Goal: Task Accomplishment & Management: Manage account settings

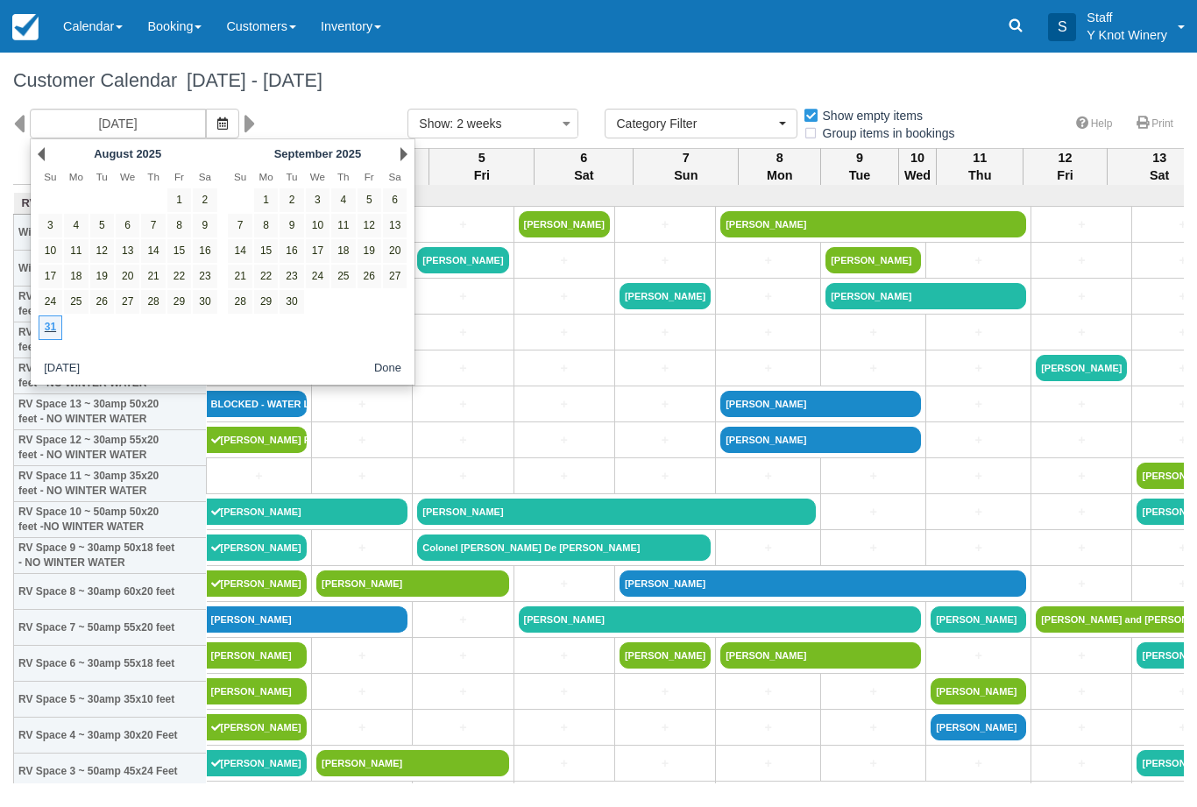
select select
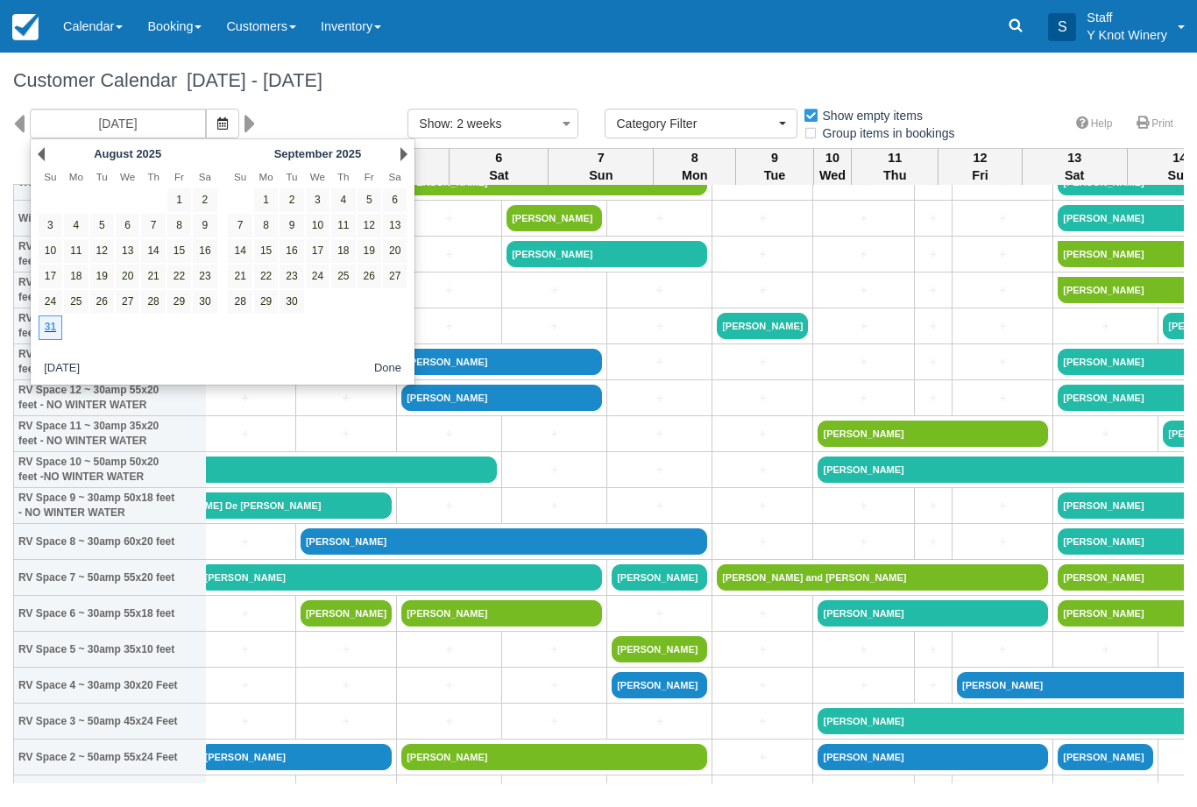
scroll to position [44, 321]
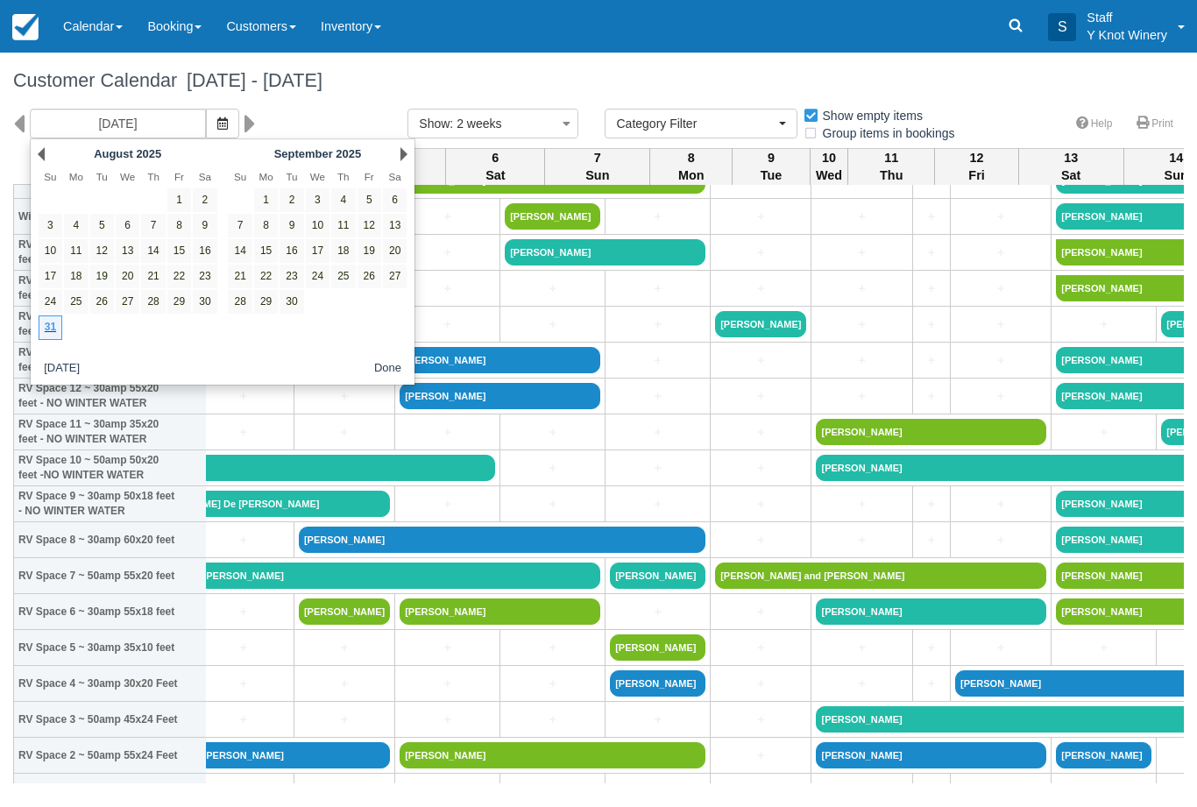
click at [59, 331] on link "31" at bounding box center [51, 327] width 24 height 24
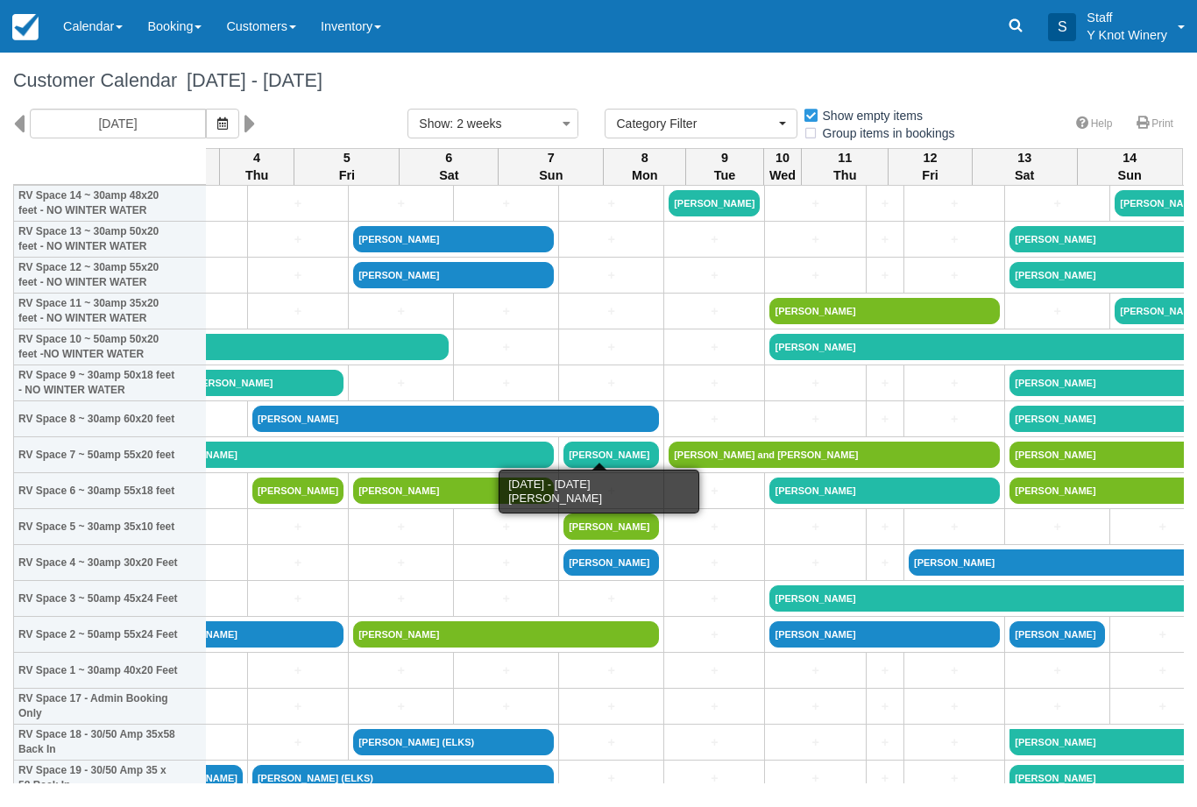
scroll to position [165, 366]
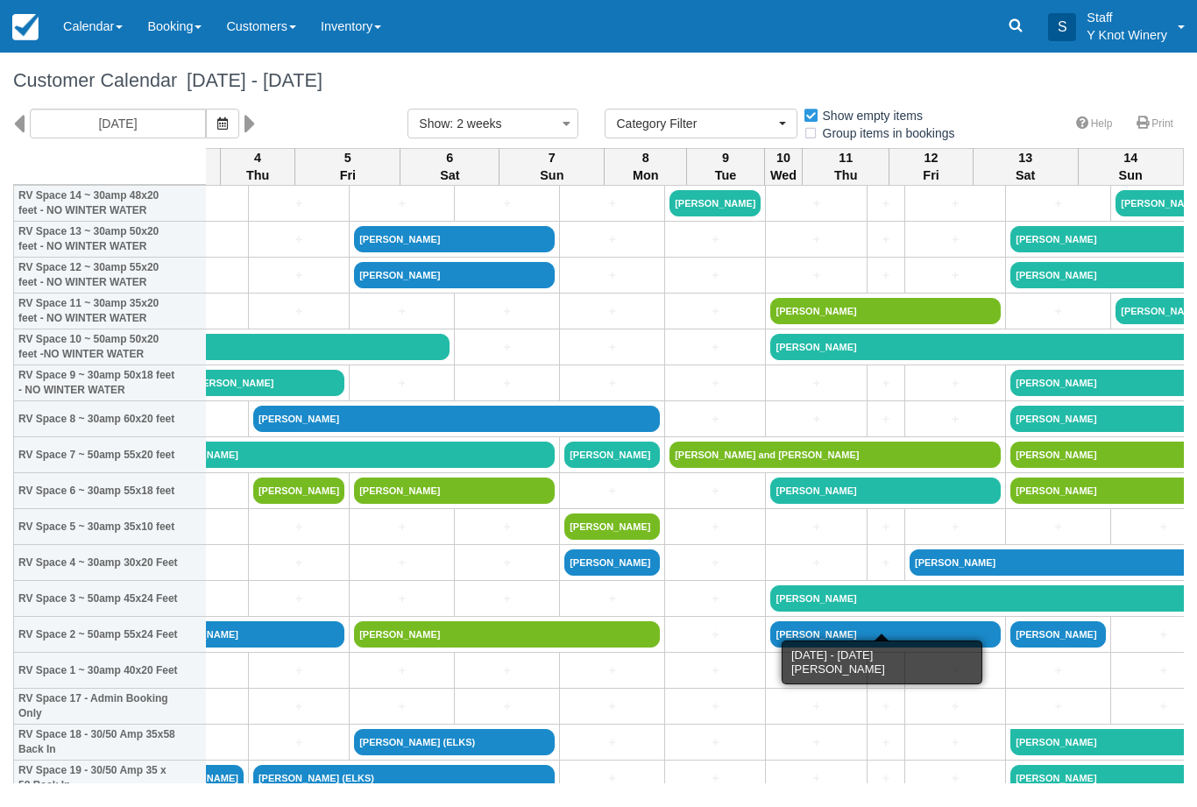
click at [770, 611] on link "[PERSON_NAME]" at bounding box center [990, 598] width 441 height 26
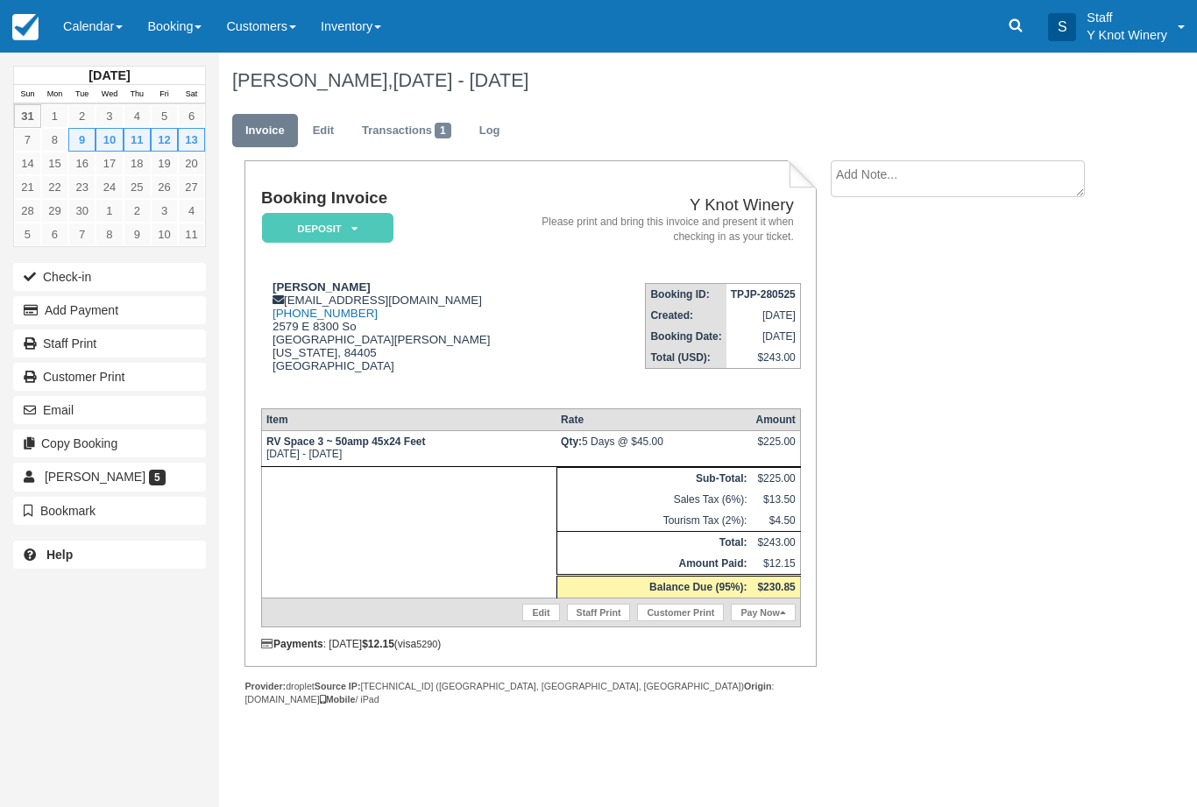
click at [58, 408] on button "Email" at bounding box center [109, 410] width 193 height 28
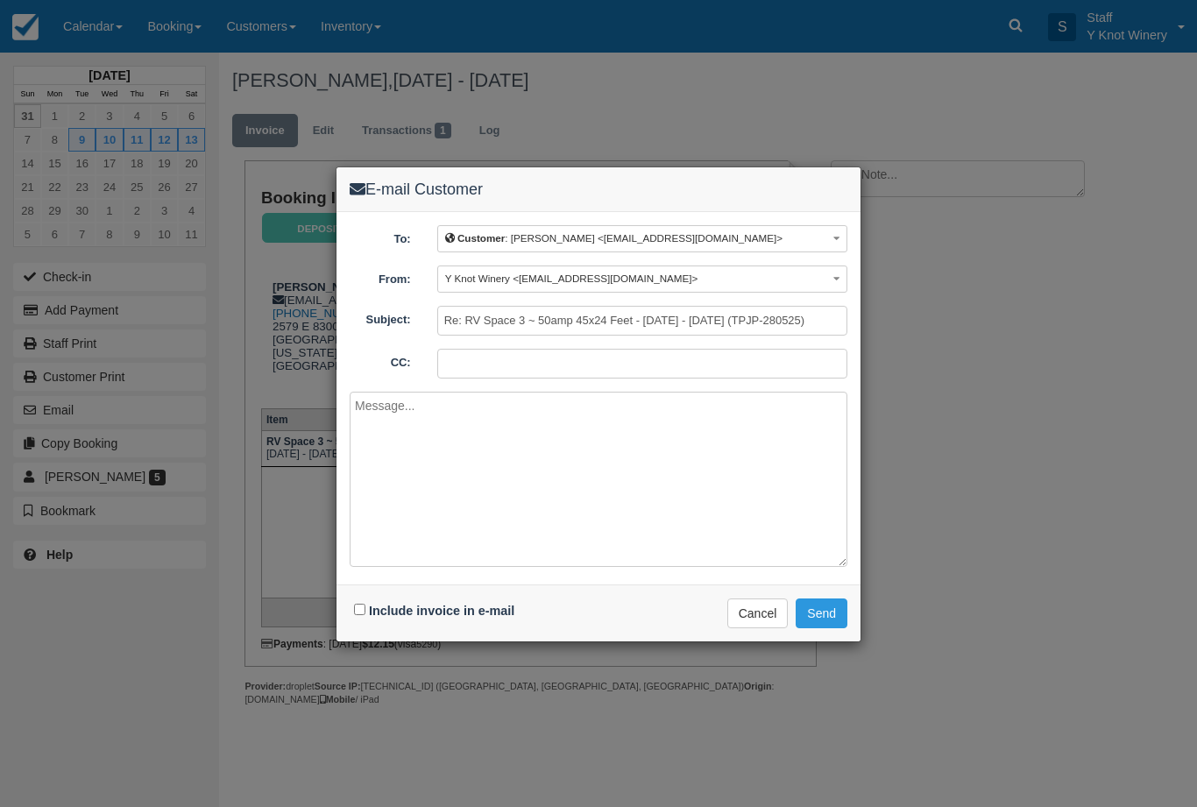
click at [365, 606] on input "Include invoice in e-mail" at bounding box center [359, 609] width 11 height 11
checkbox input "true"
click at [811, 624] on button "Send" at bounding box center [822, 614] width 52 height 30
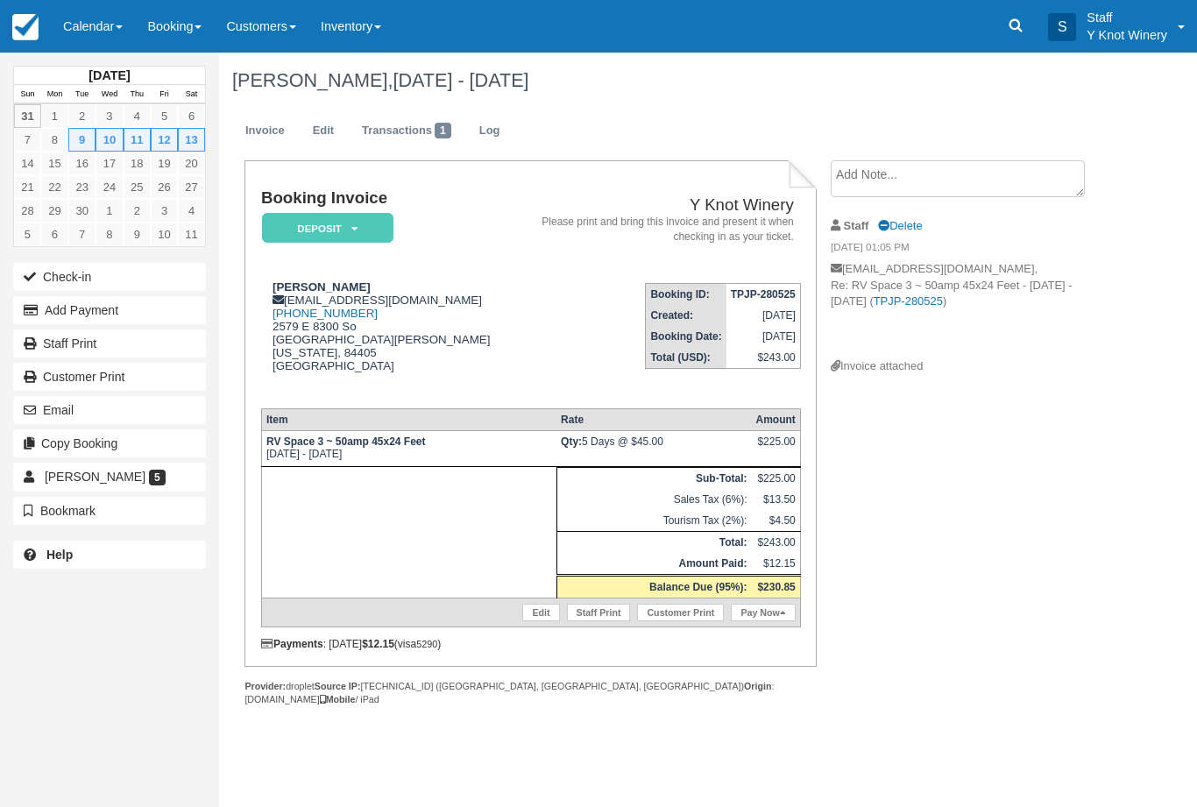
click at [88, 31] on link "Calendar" at bounding box center [93, 26] width 84 height 53
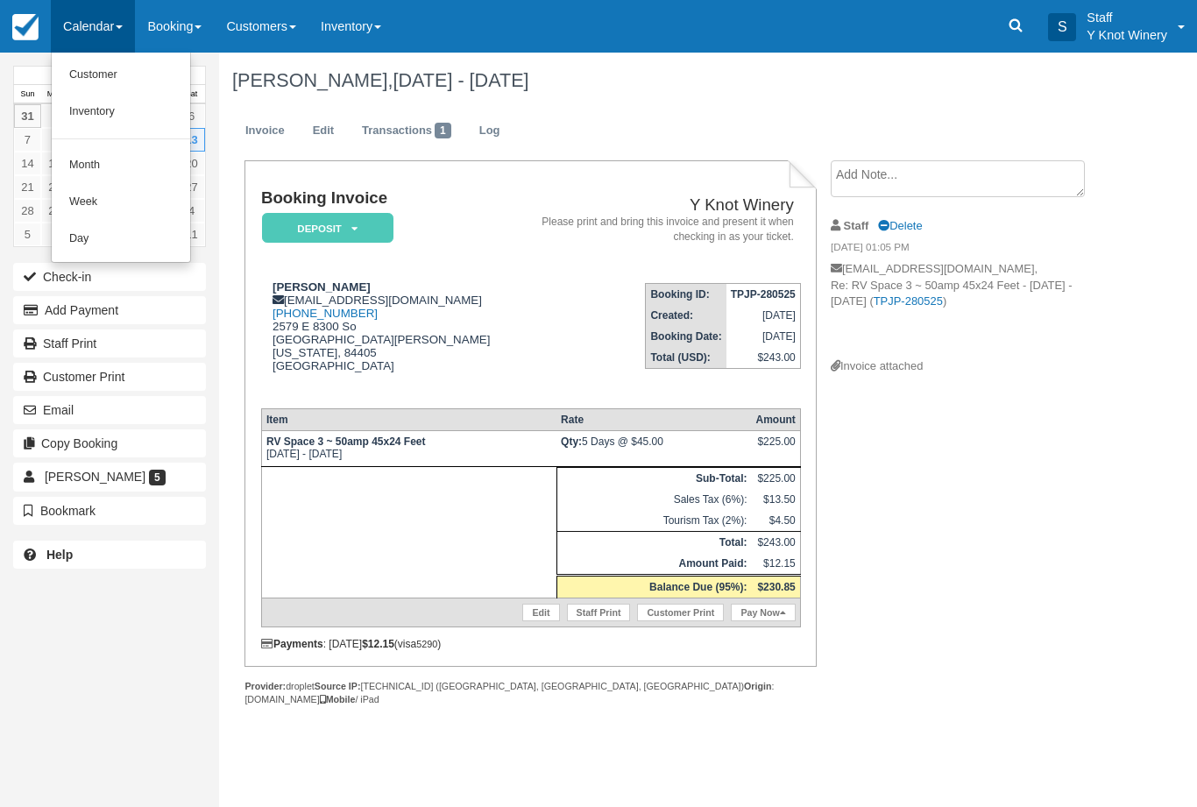
click at [76, 77] on link "Customer" at bounding box center [121, 75] width 138 height 37
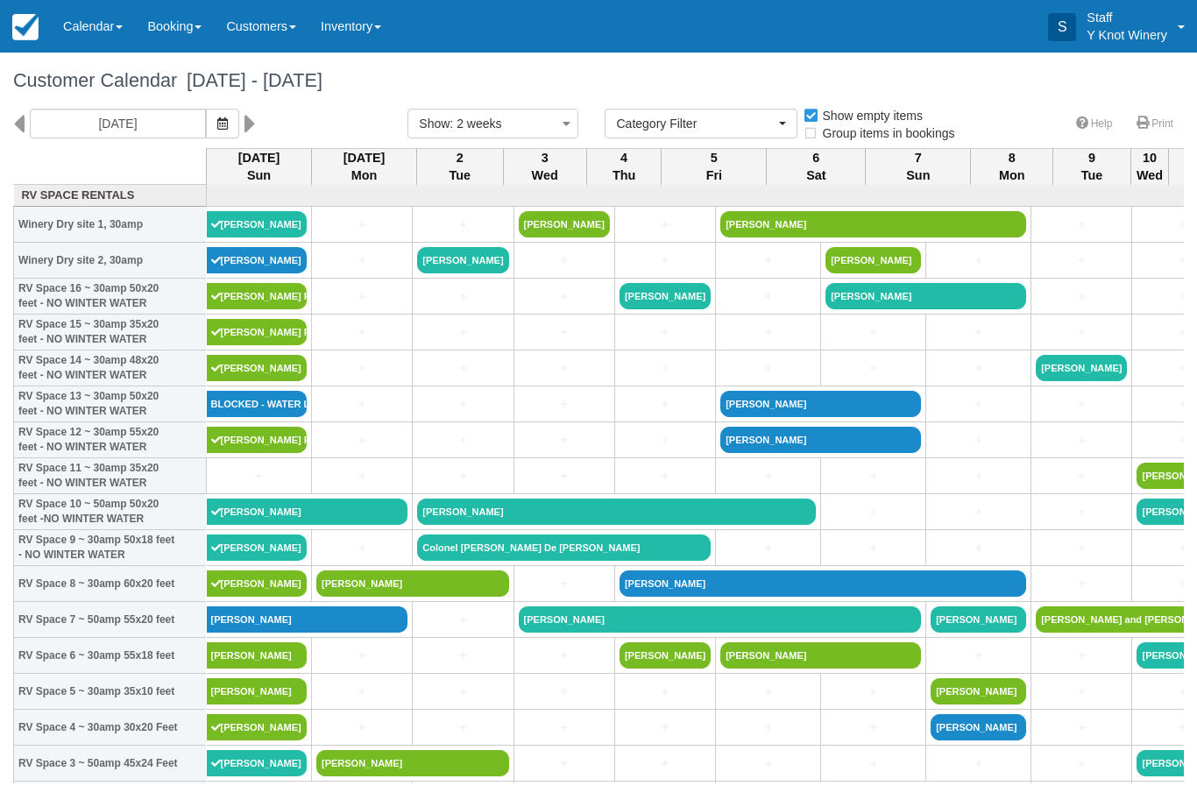
select select
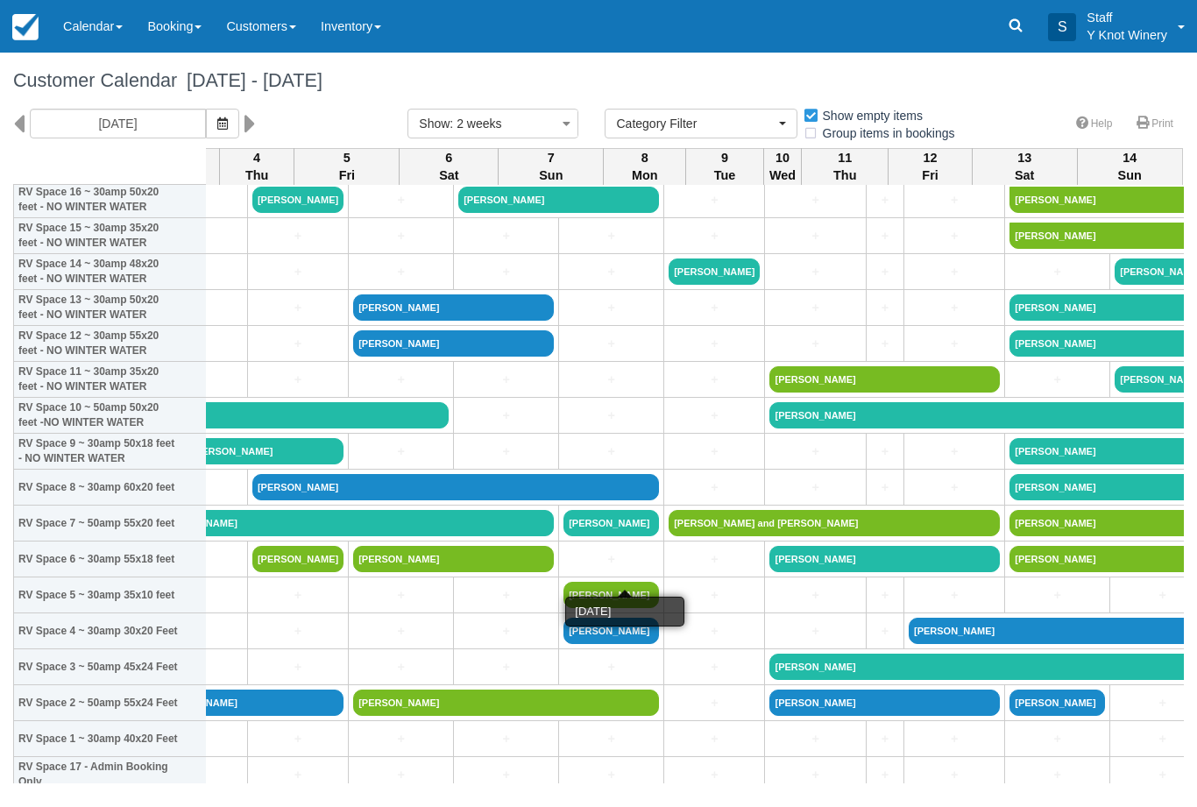
scroll to position [96, 366]
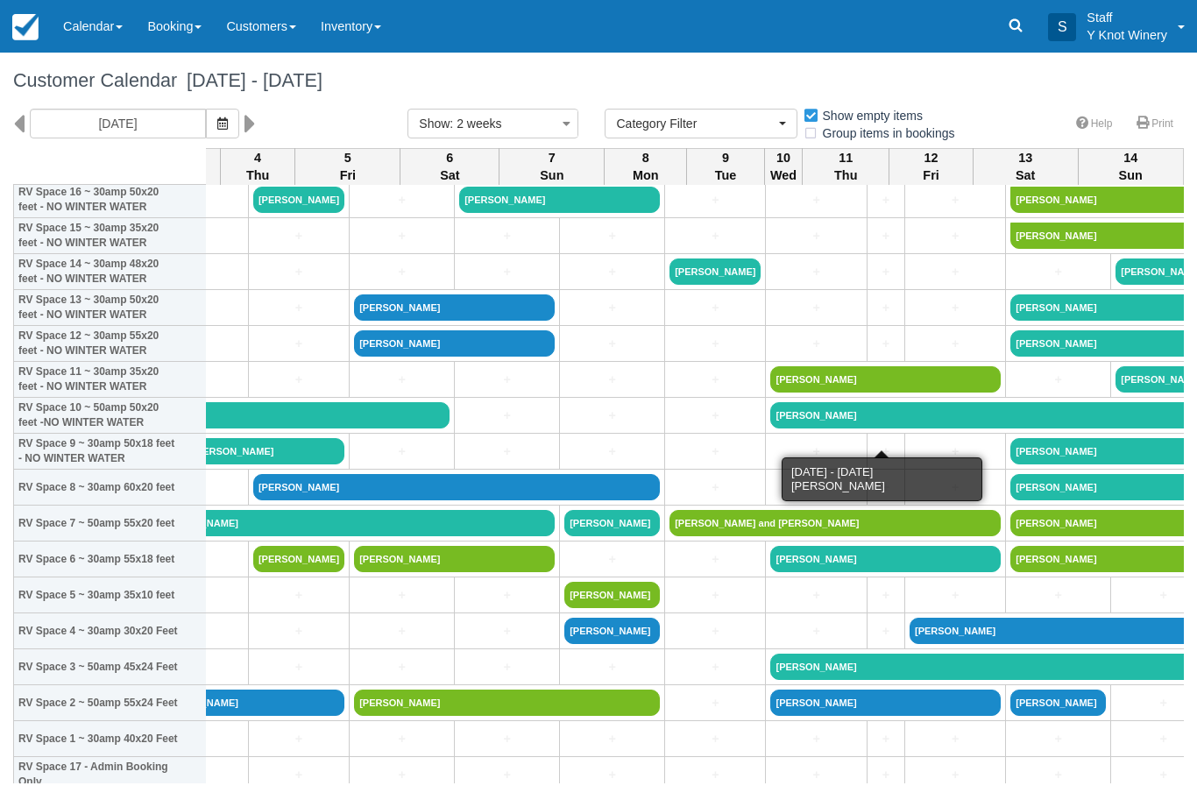
click at [770, 429] on link "[PERSON_NAME]" at bounding box center [990, 415] width 441 height 26
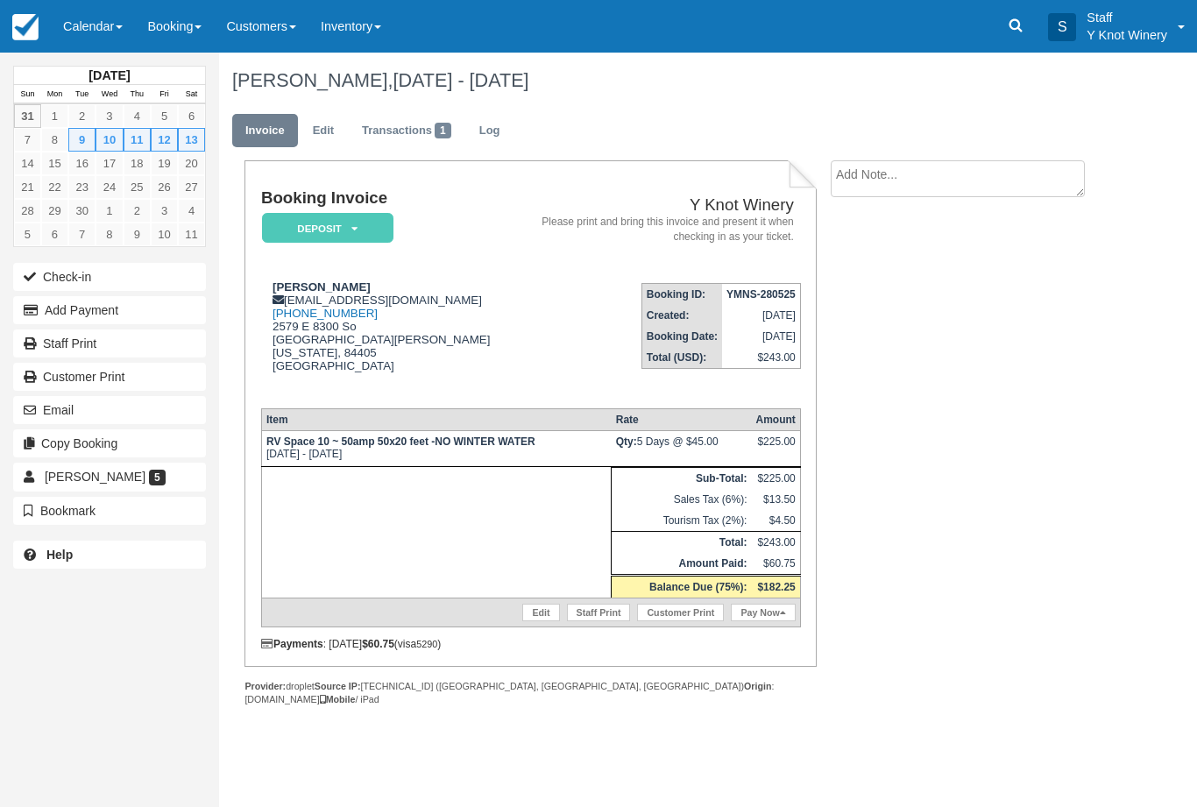
click at [47, 407] on button "Email" at bounding box center [109, 410] width 193 height 28
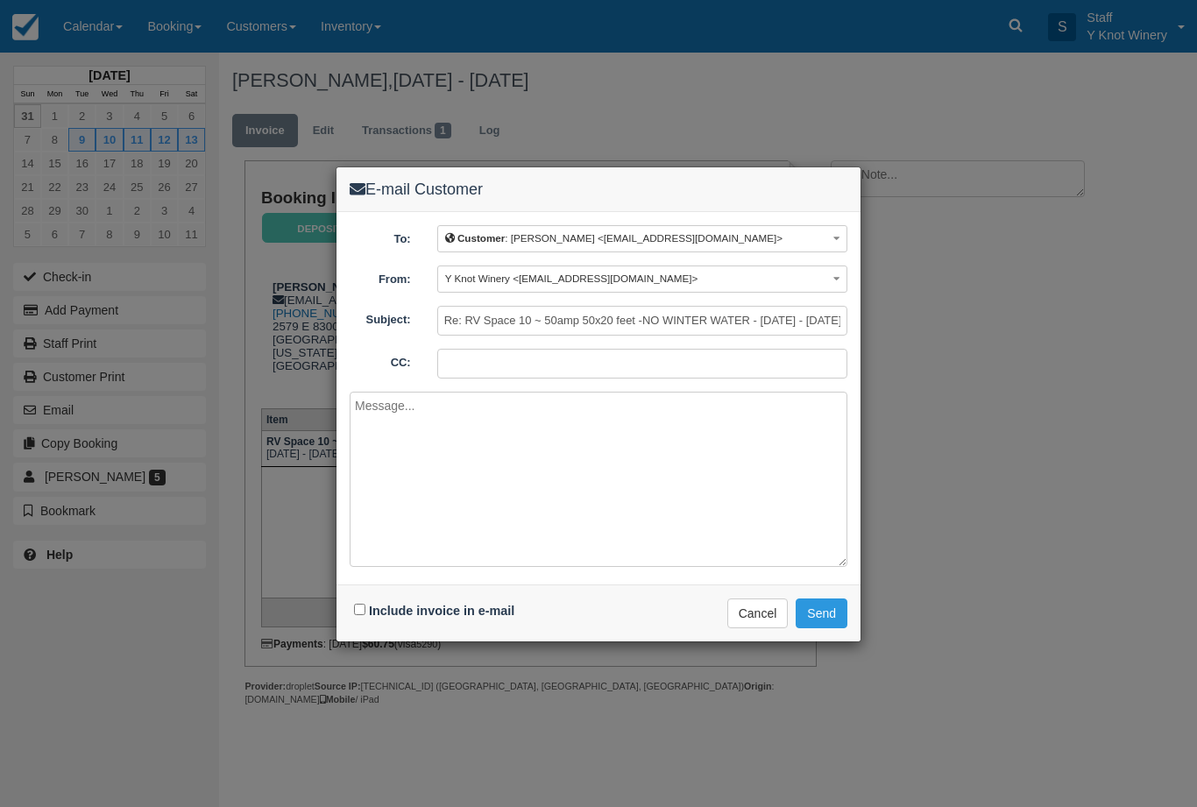
click at [358, 614] on input "Include invoice in e-mail" at bounding box center [359, 609] width 11 height 11
checkbox input "true"
click at [807, 607] on button "Send" at bounding box center [822, 614] width 52 height 30
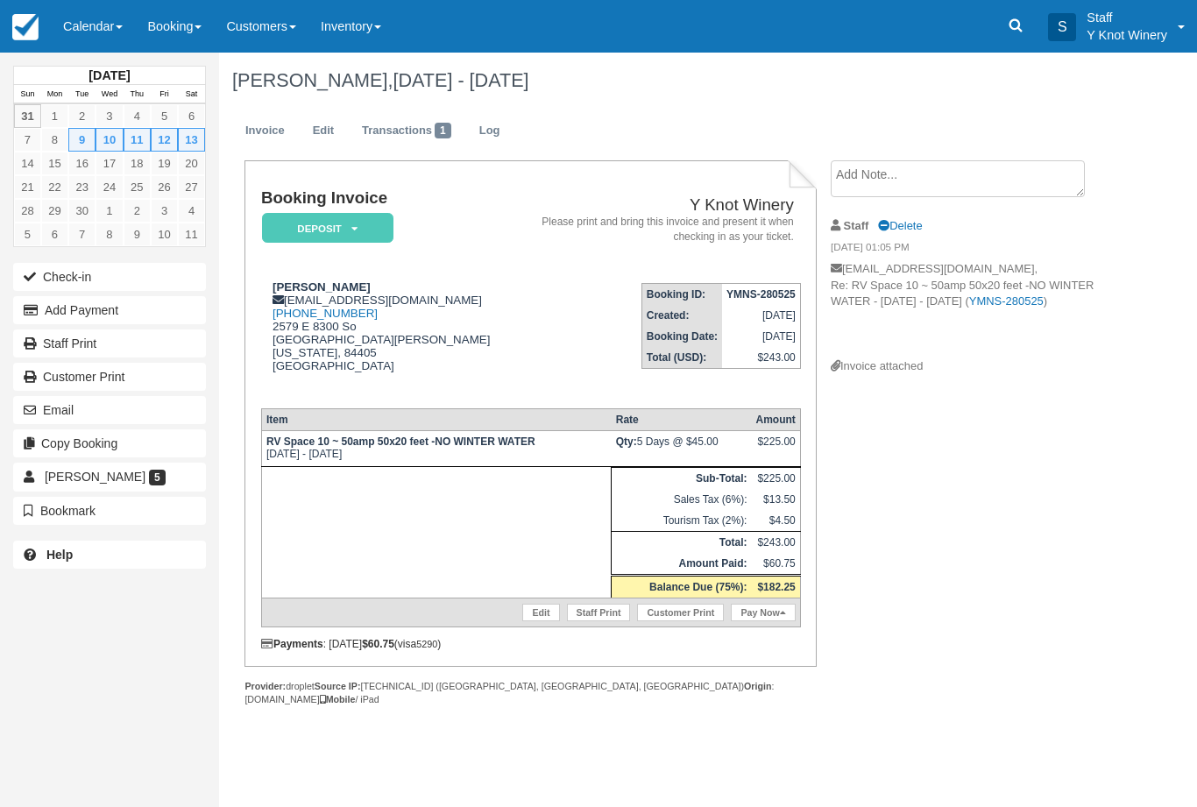
click at [123, 26] on span at bounding box center [119, 27] width 7 height 4
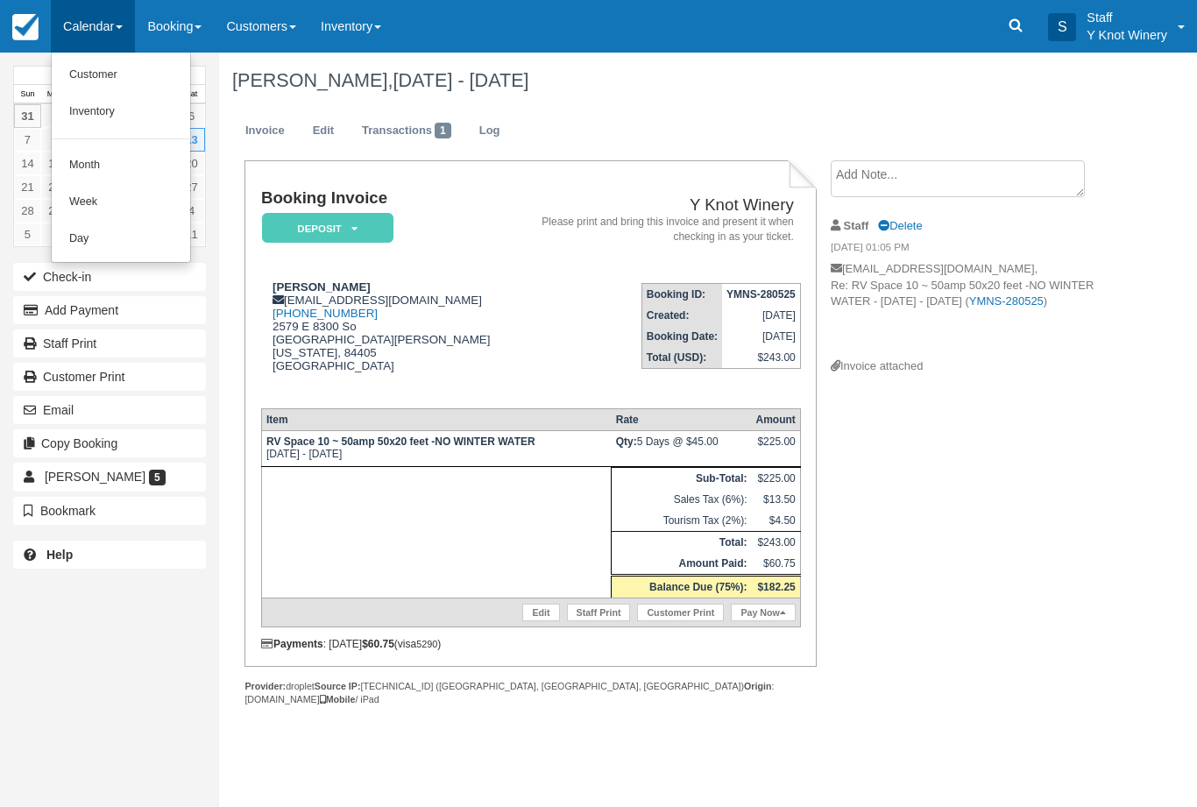
click at [99, 74] on link "Customer" at bounding box center [121, 75] width 138 height 37
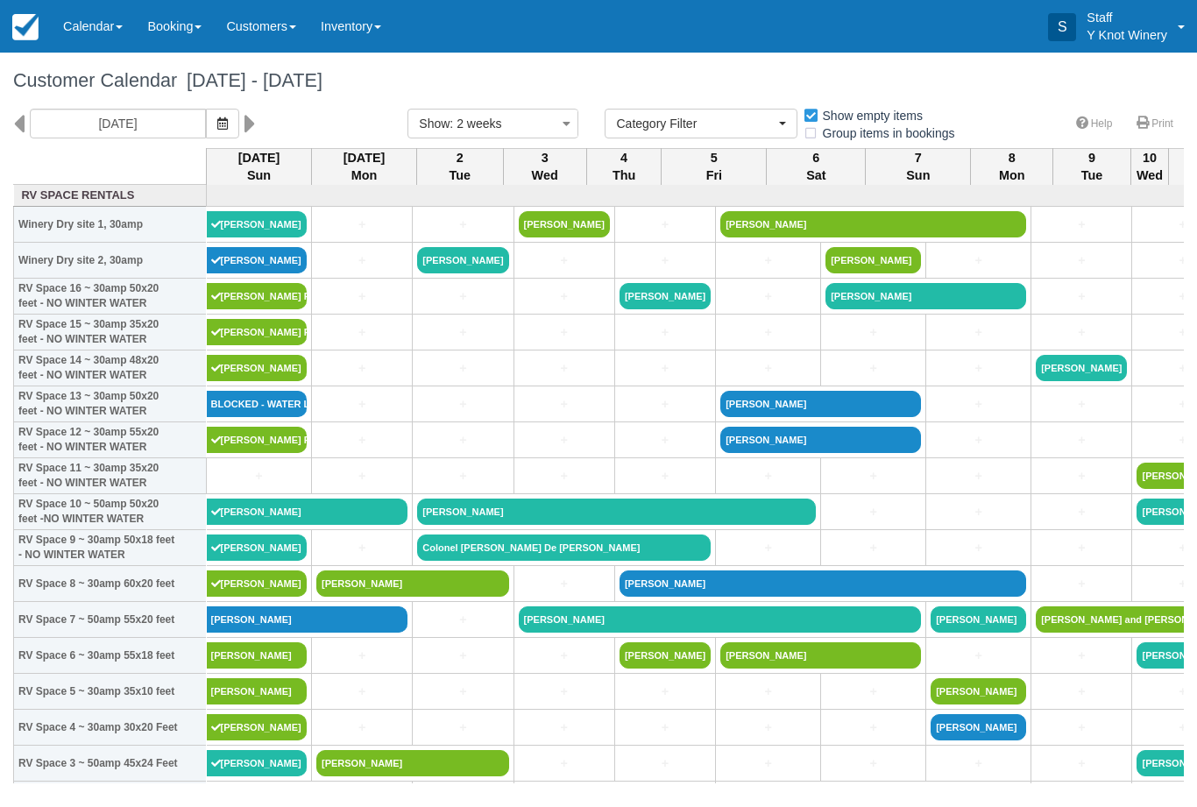
select select
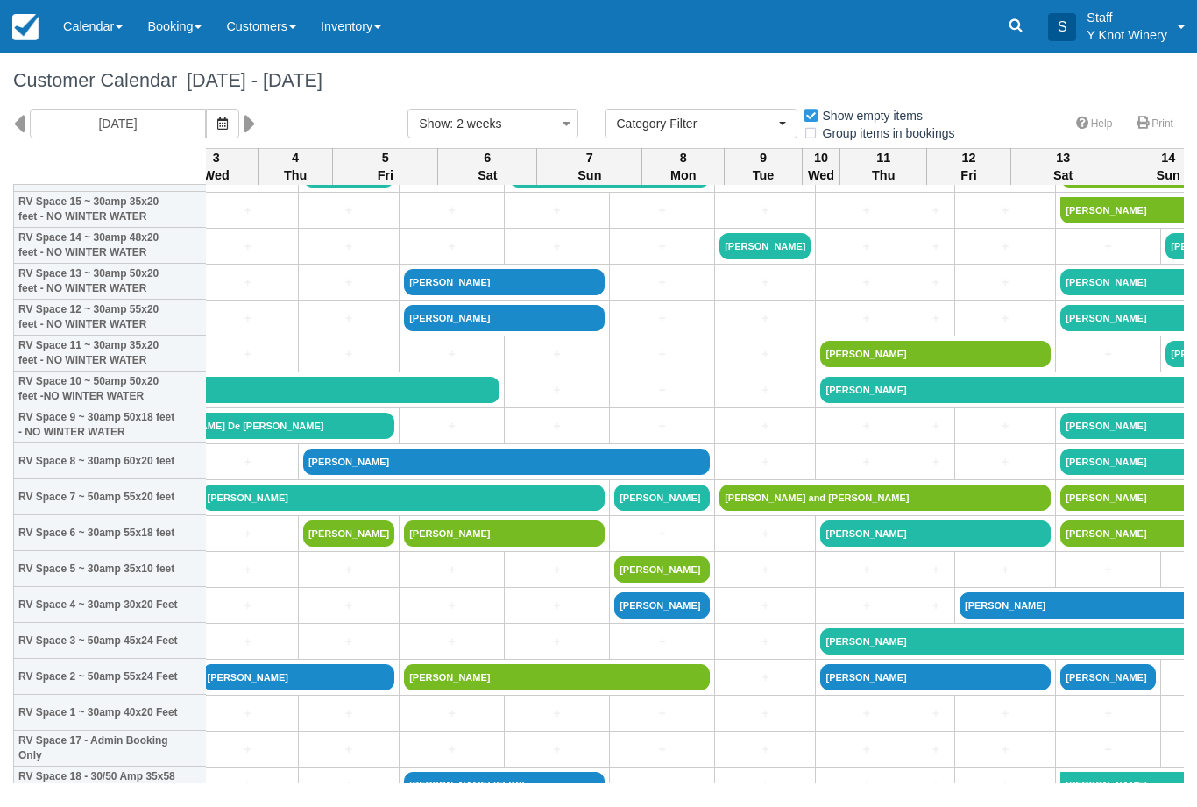
scroll to position [121, 362]
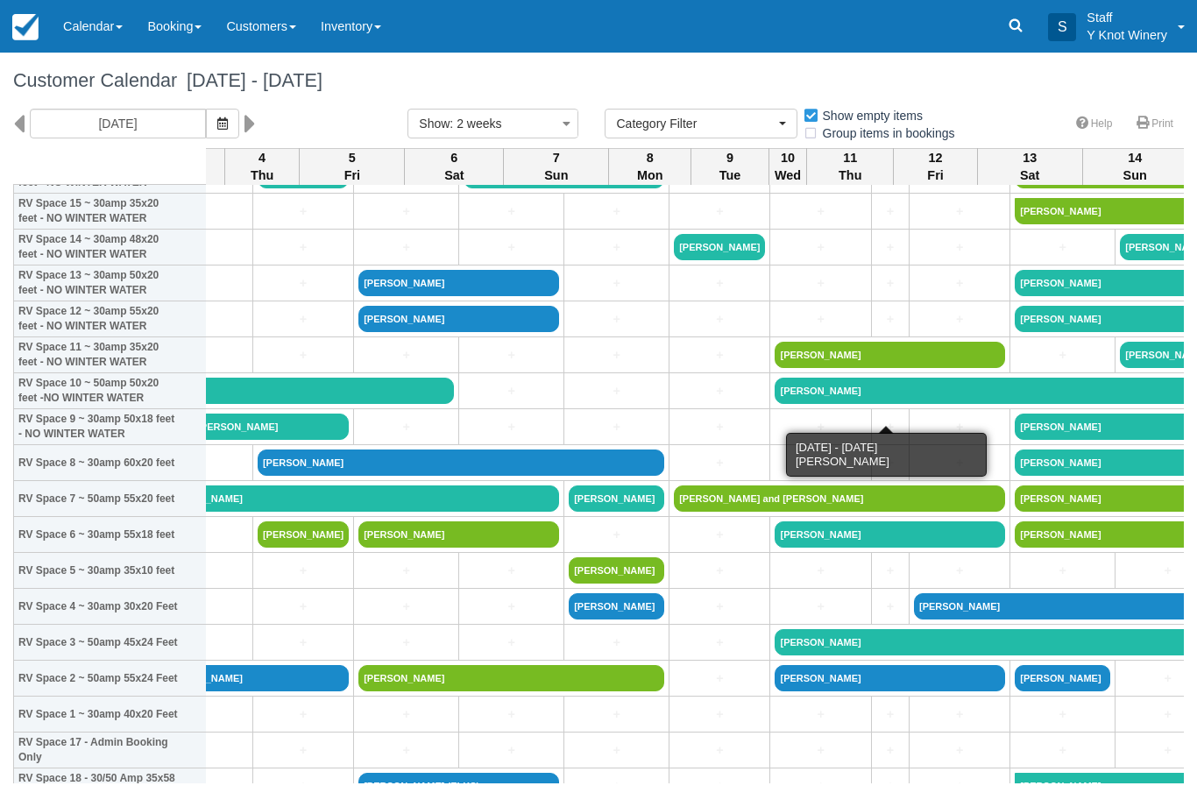
click at [775, 404] on link "[PERSON_NAME]" at bounding box center [995, 391] width 441 height 26
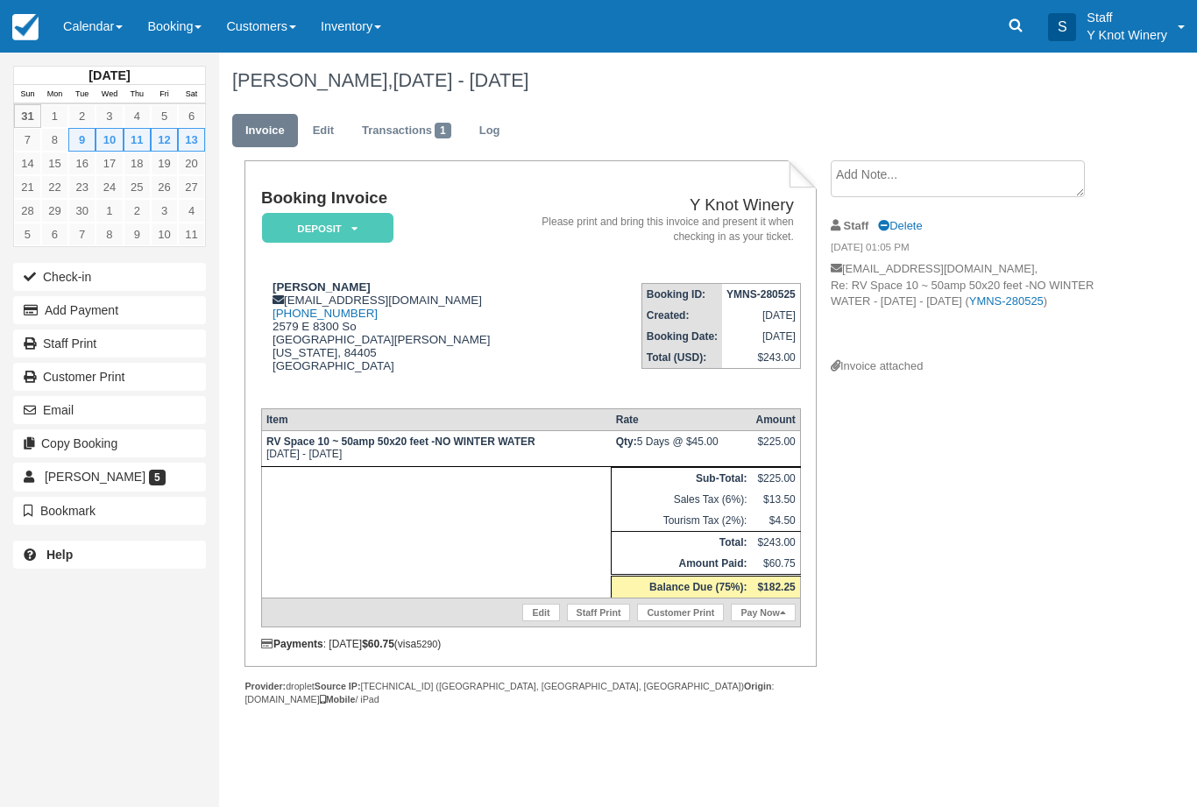
click at [535, 621] on link "Edit" at bounding box center [540, 613] width 37 height 18
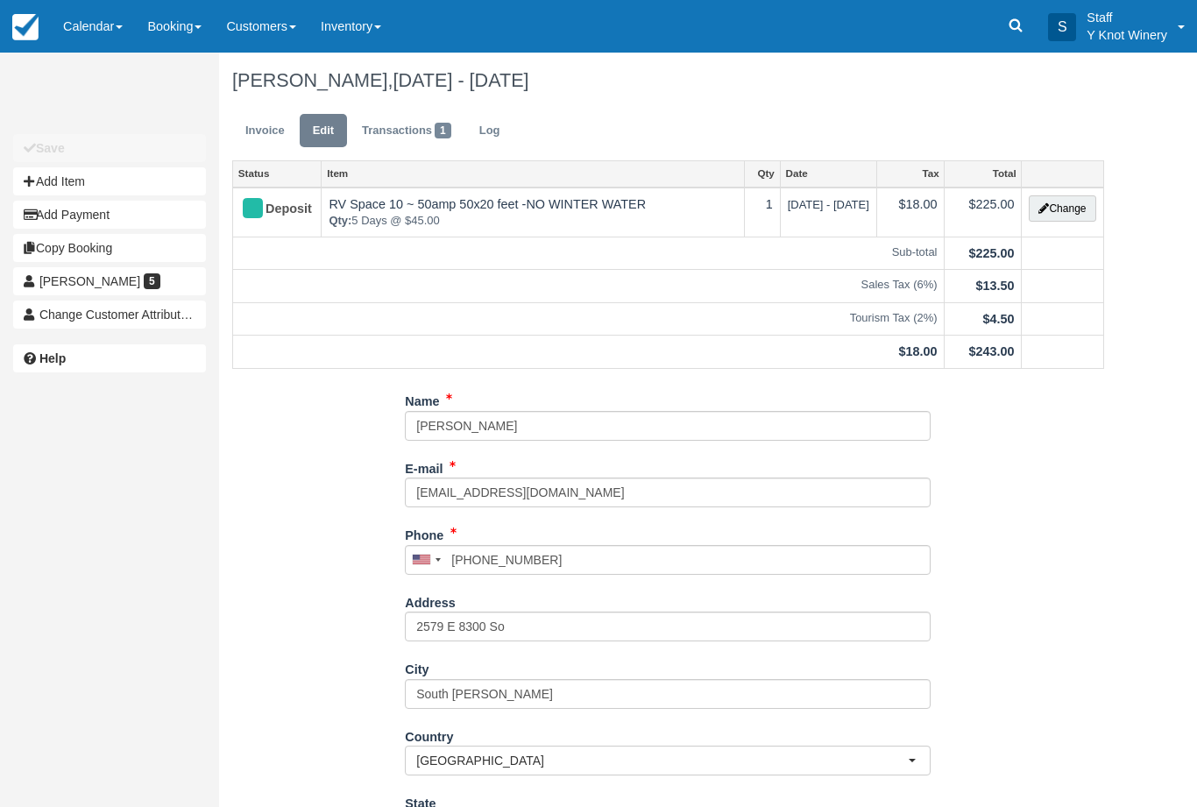
click at [1057, 206] on button "Change" at bounding box center [1062, 208] width 67 height 26
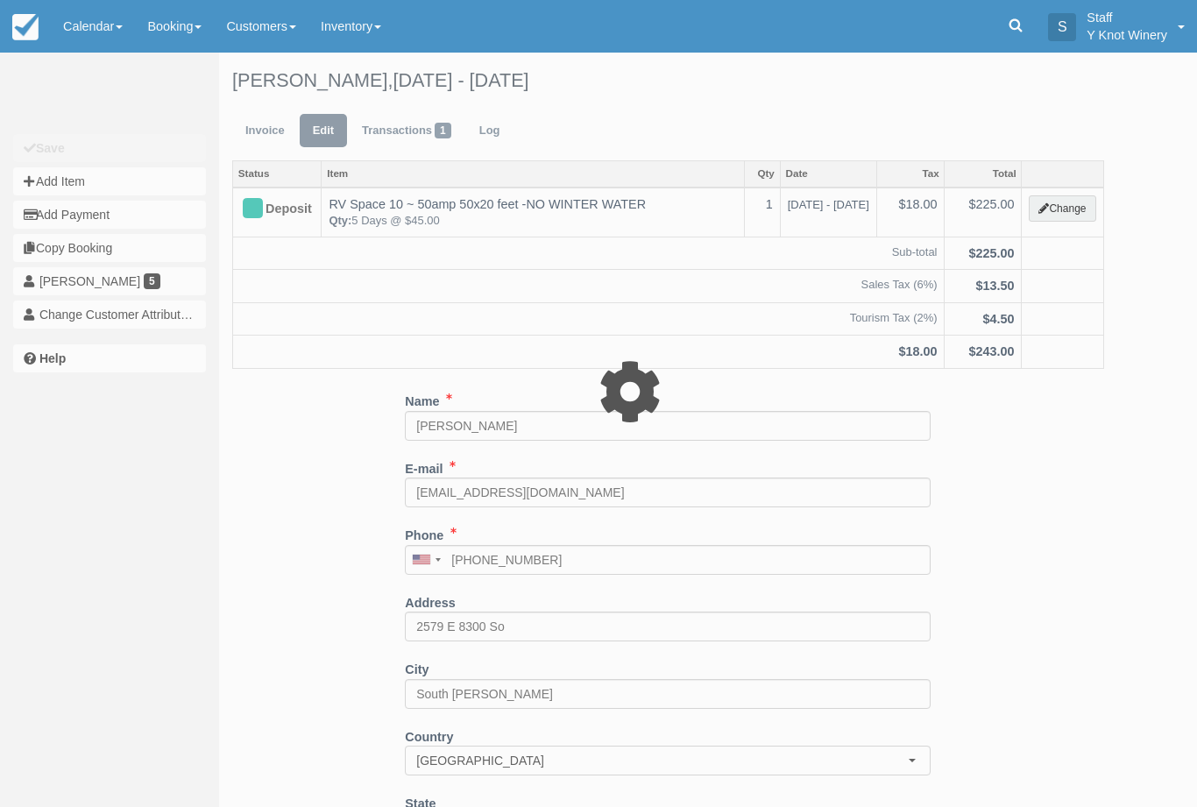
type input "225.00"
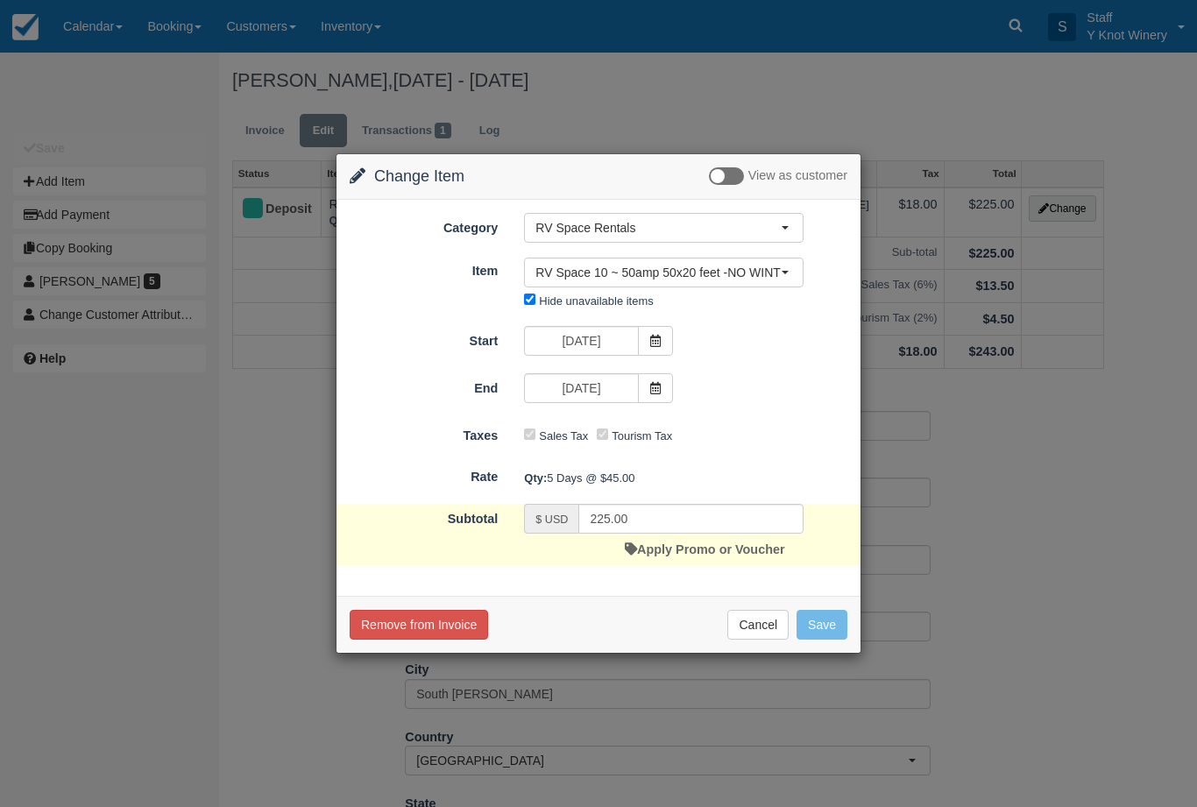
click at [660, 351] on span at bounding box center [655, 341] width 35 height 30
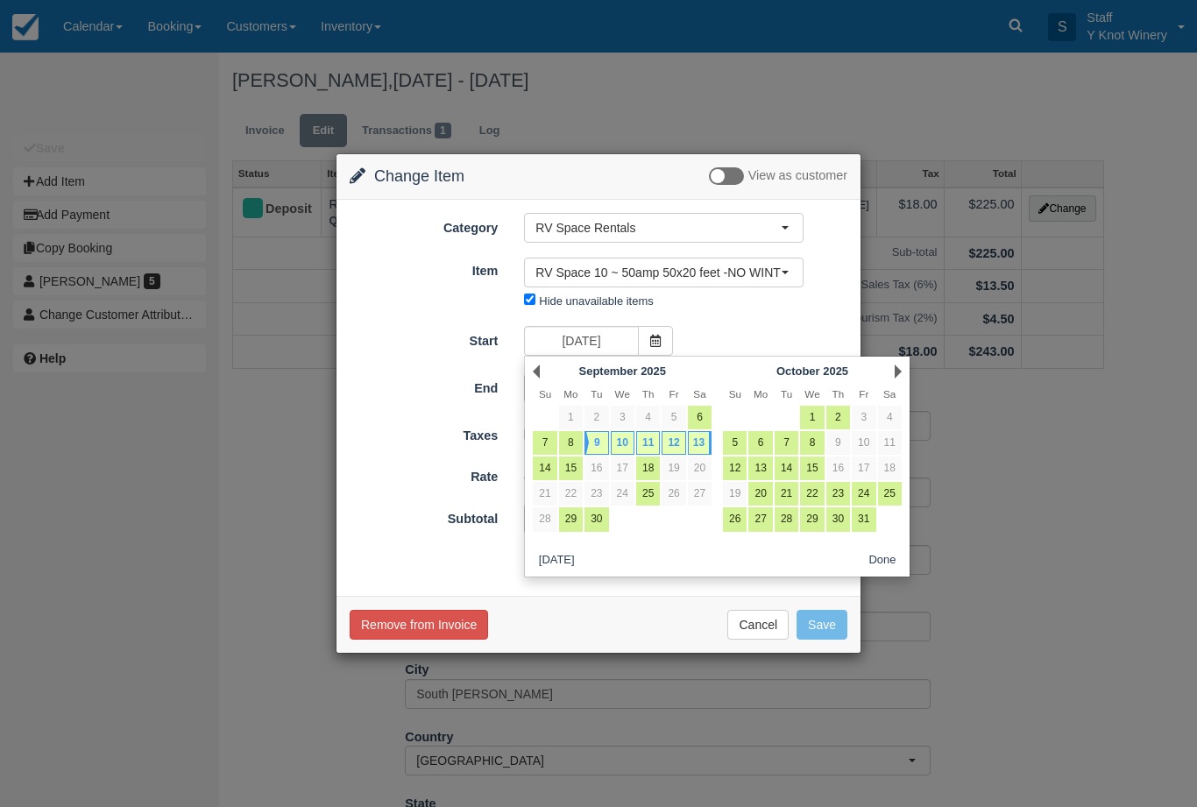
click at [573, 441] on link "8" at bounding box center [571, 443] width 24 height 24
type input "09/08/25"
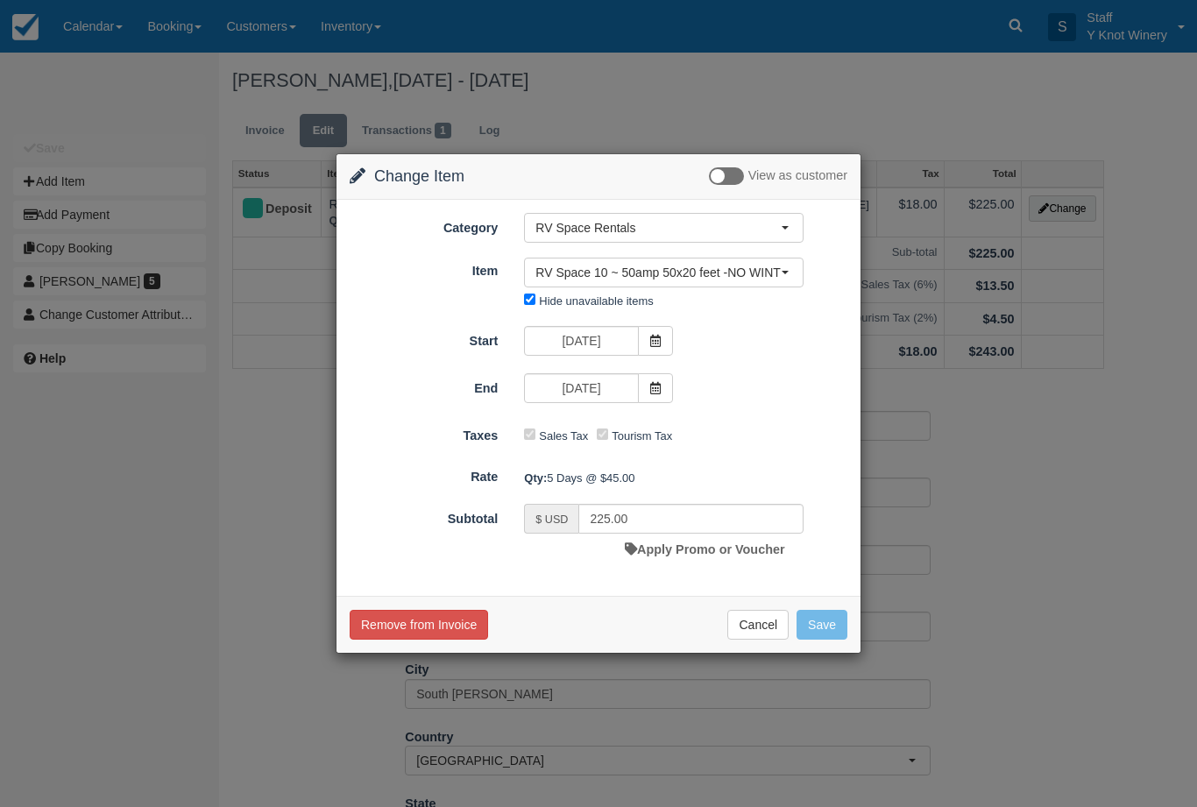
type input "270.00"
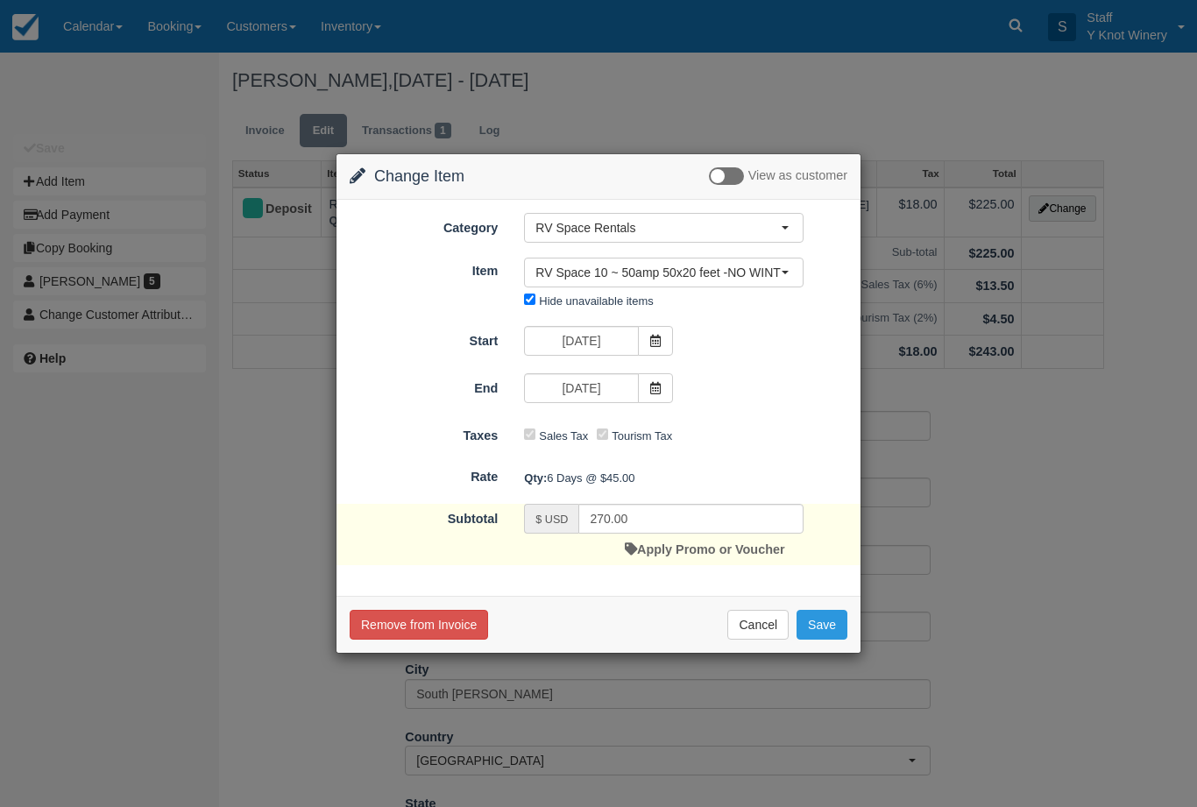
click at [656, 335] on icon at bounding box center [655, 341] width 12 height 12
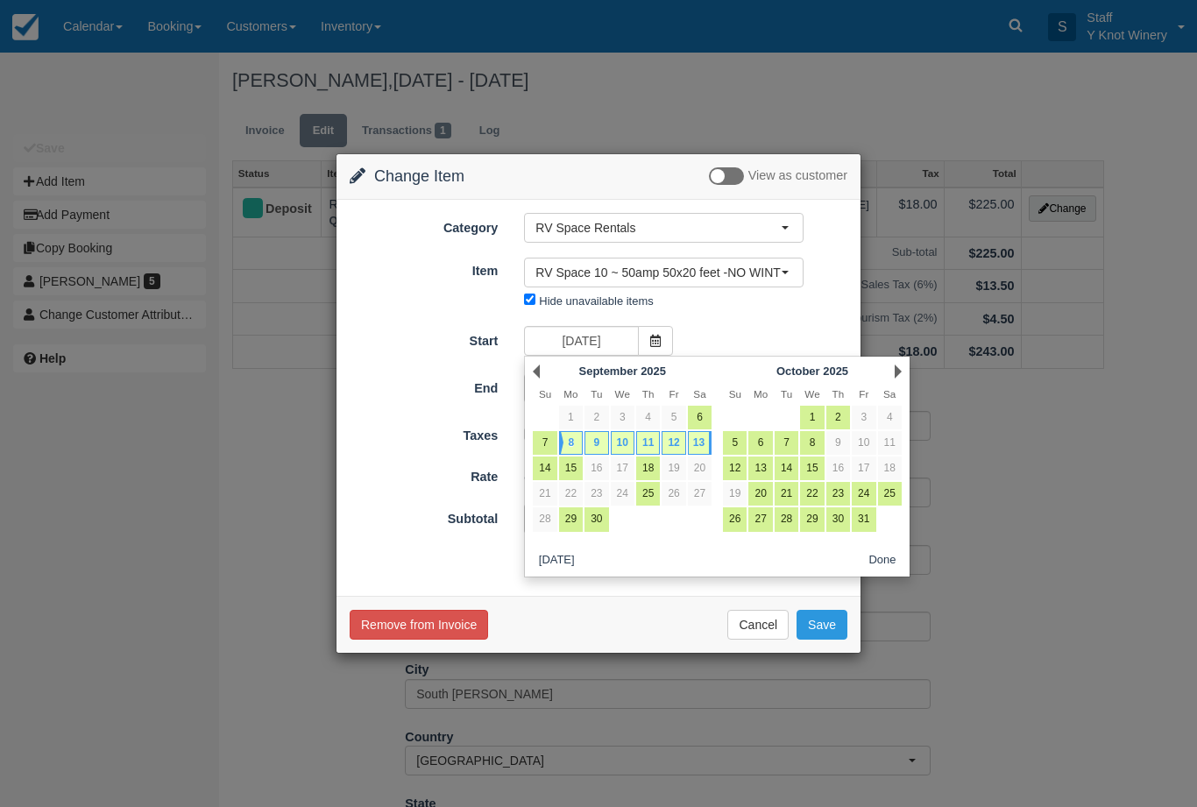
click at [592, 437] on link "9" at bounding box center [597, 443] width 24 height 24
type input "09/09/25"
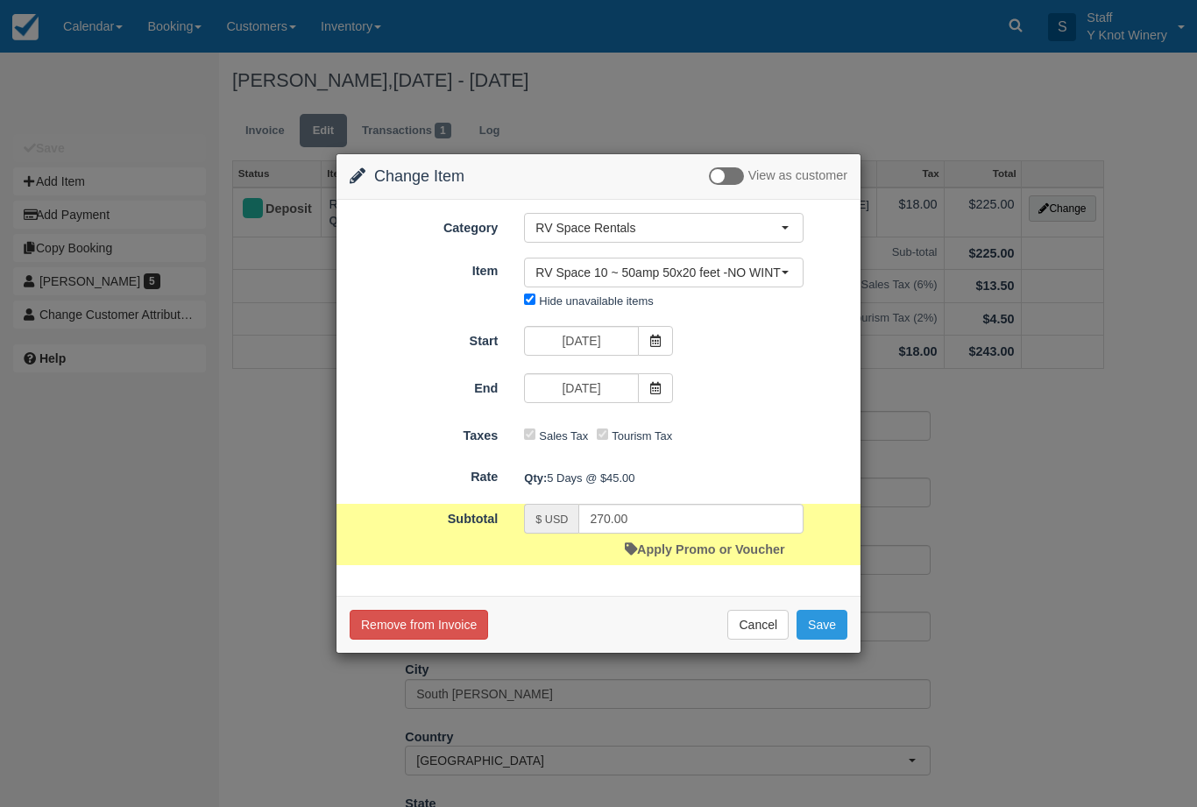
type input "225.00"
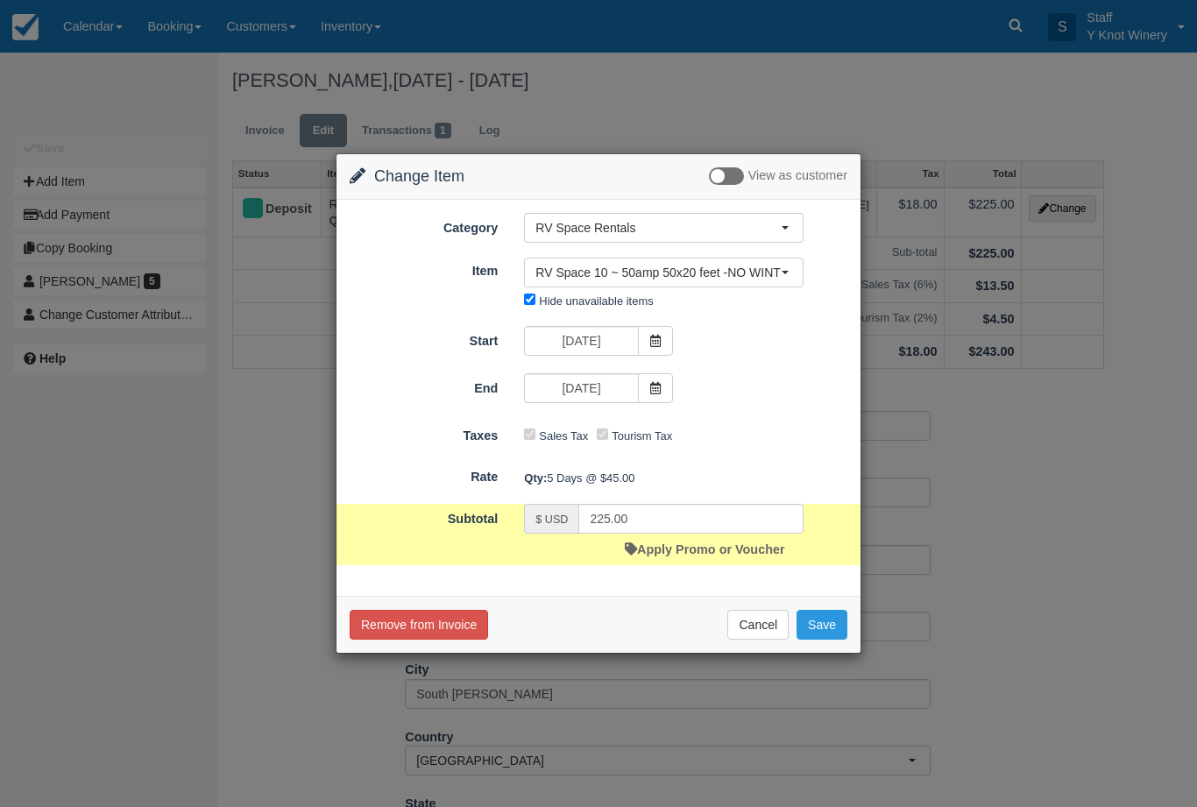
click at [755, 620] on button "Cancel" at bounding box center [757, 625] width 61 height 30
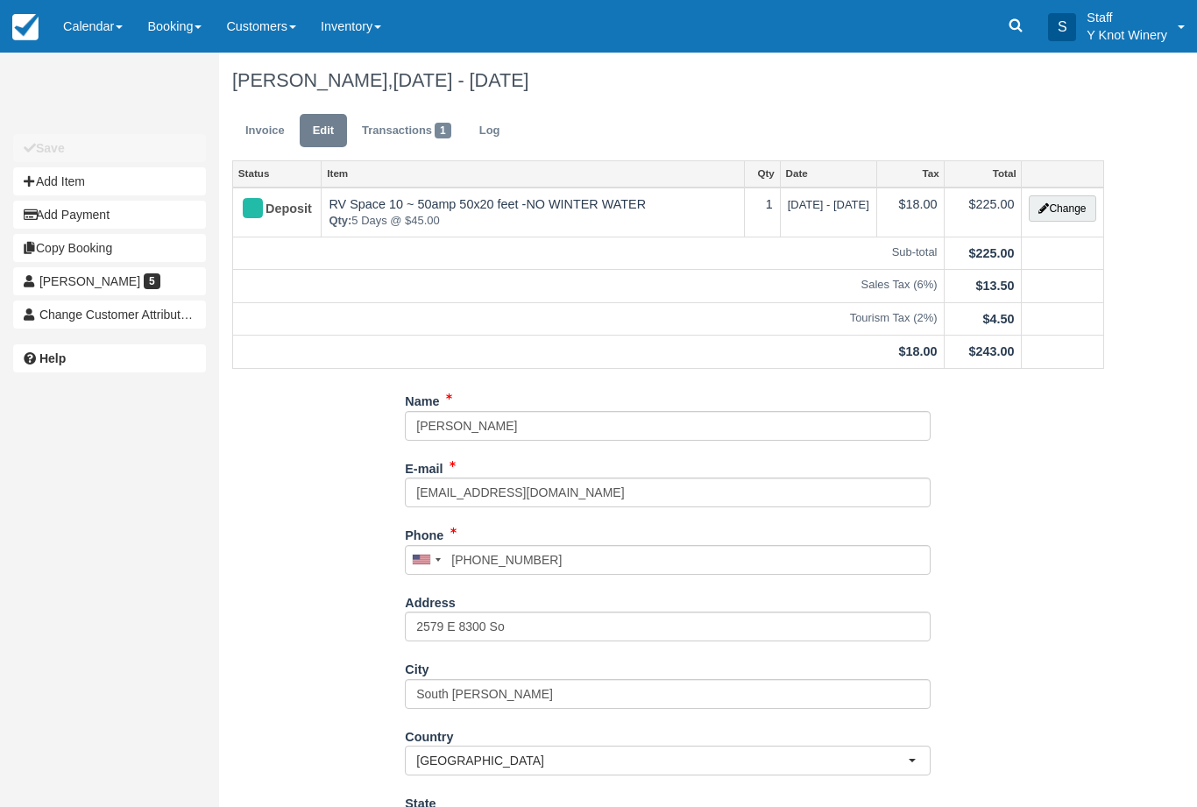
click at [81, 28] on link "Calendar" at bounding box center [93, 26] width 84 height 53
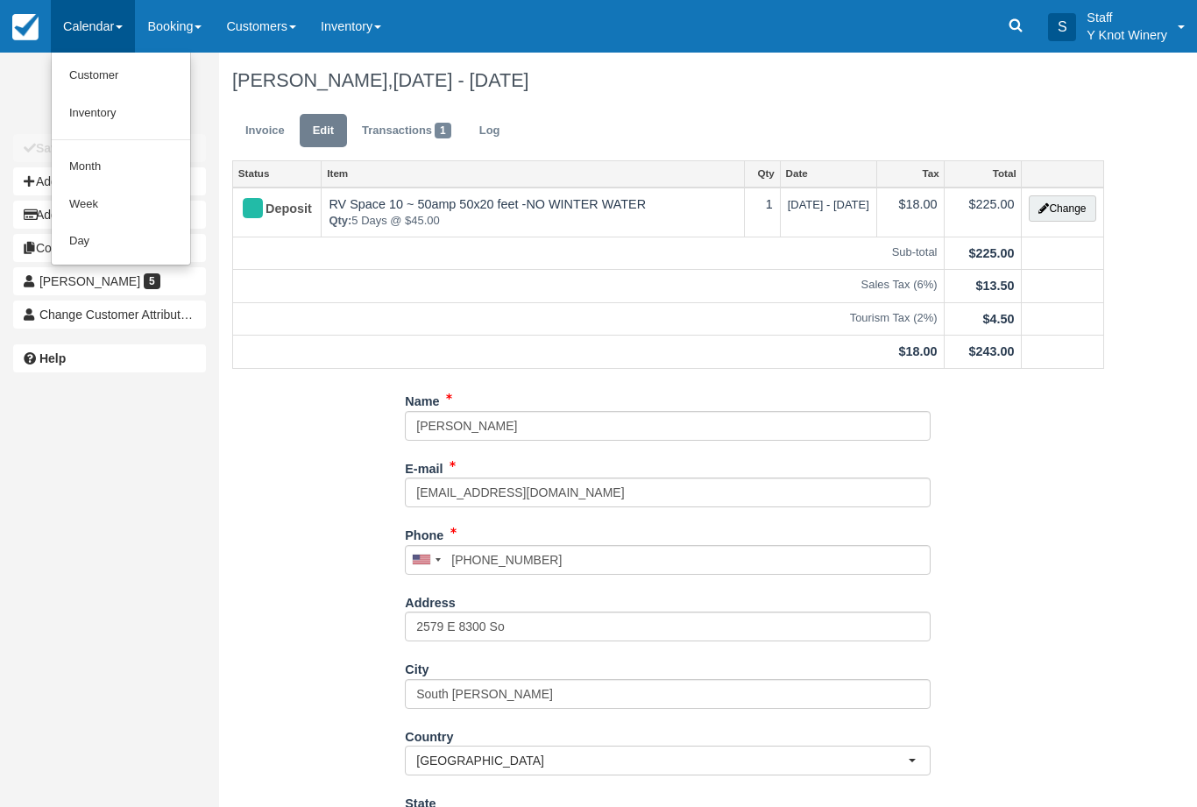
click at [92, 76] on link "Customer" at bounding box center [121, 76] width 138 height 38
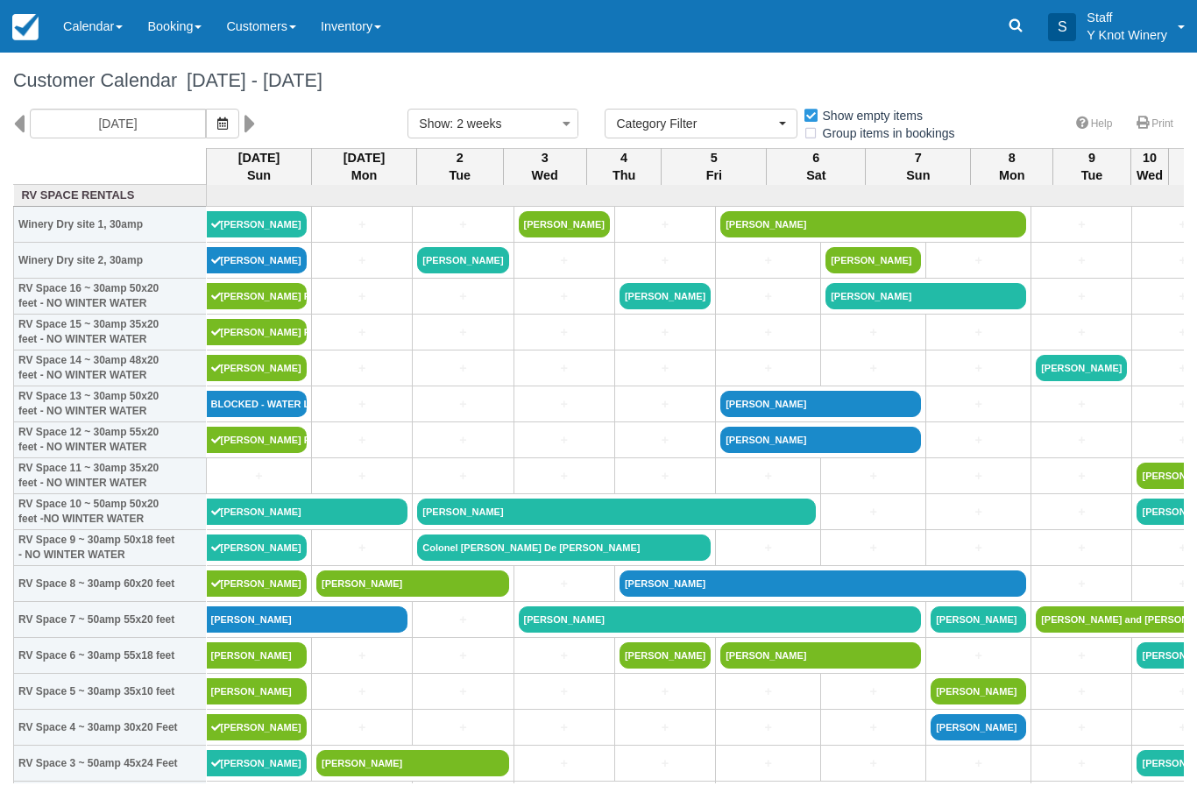
select select
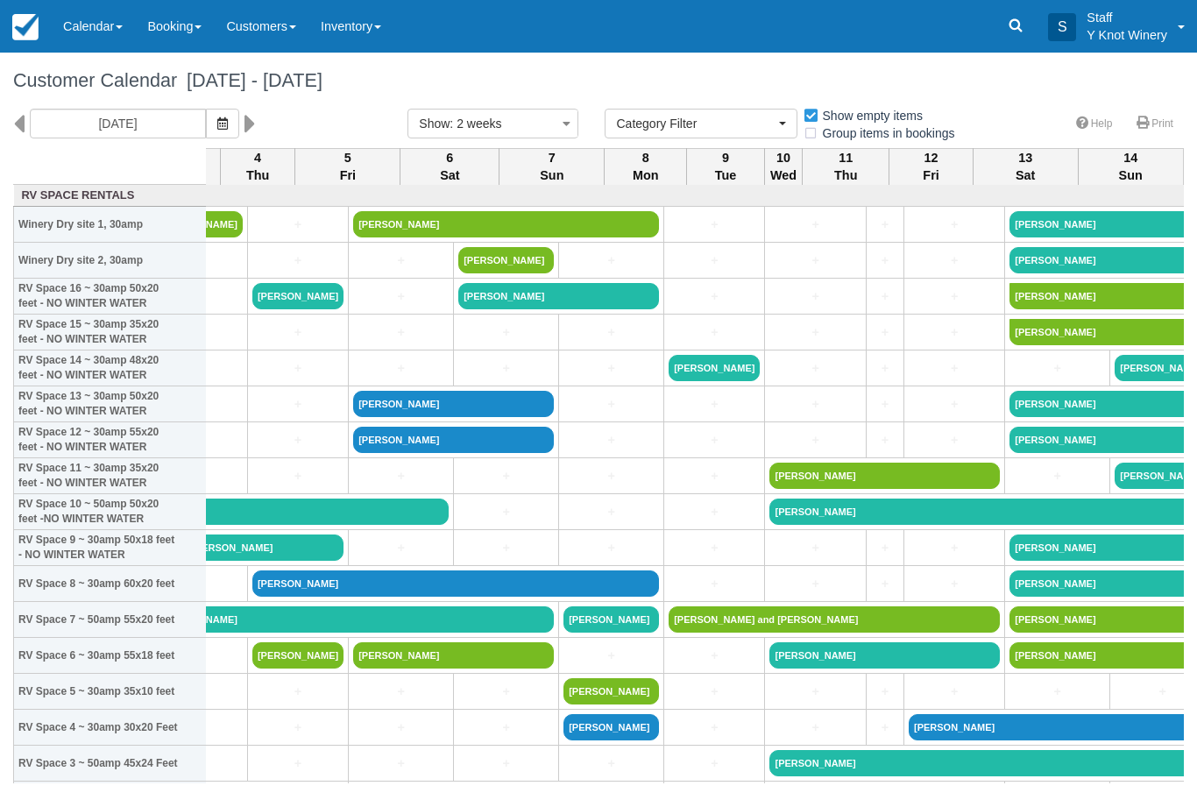
scroll to position [0, 366]
click at [770, 525] on link "[PERSON_NAME]" at bounding box center [990, 512] width 441 height 26
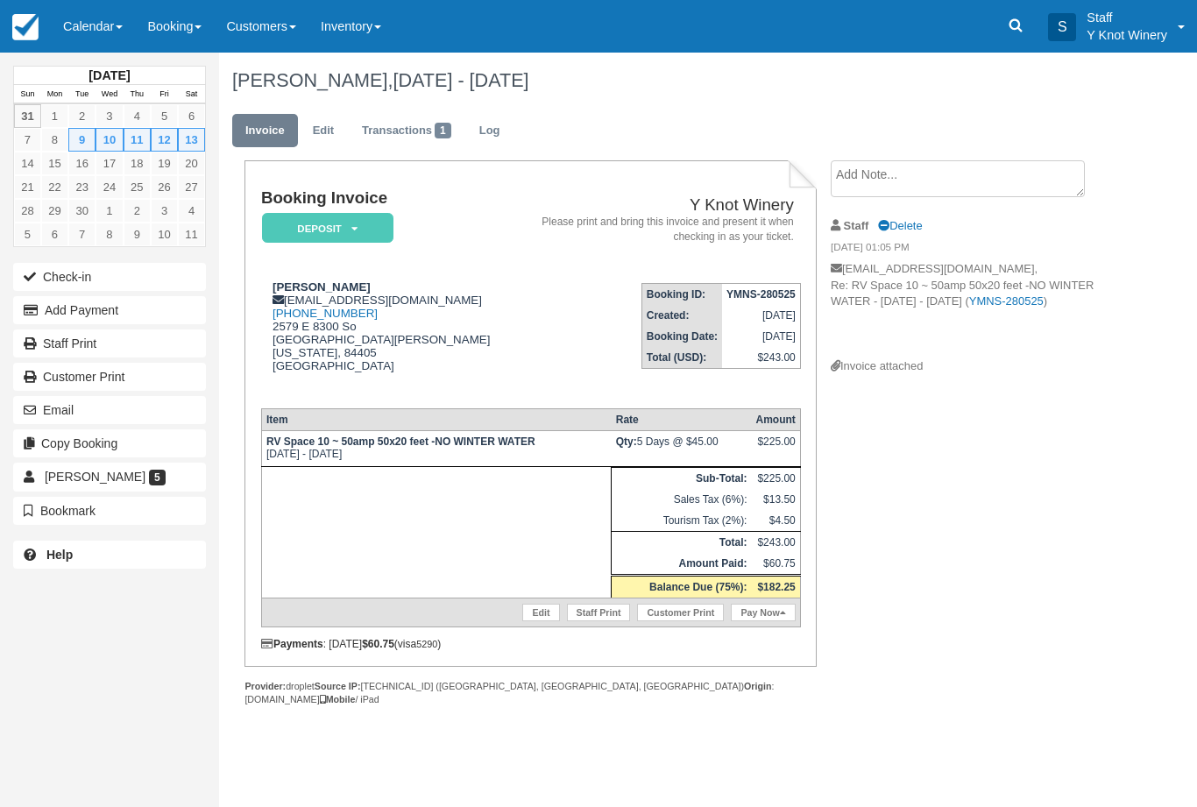
click at [527, 621] on link "Edit" at bounding box center [540, 613] width 37 height 18
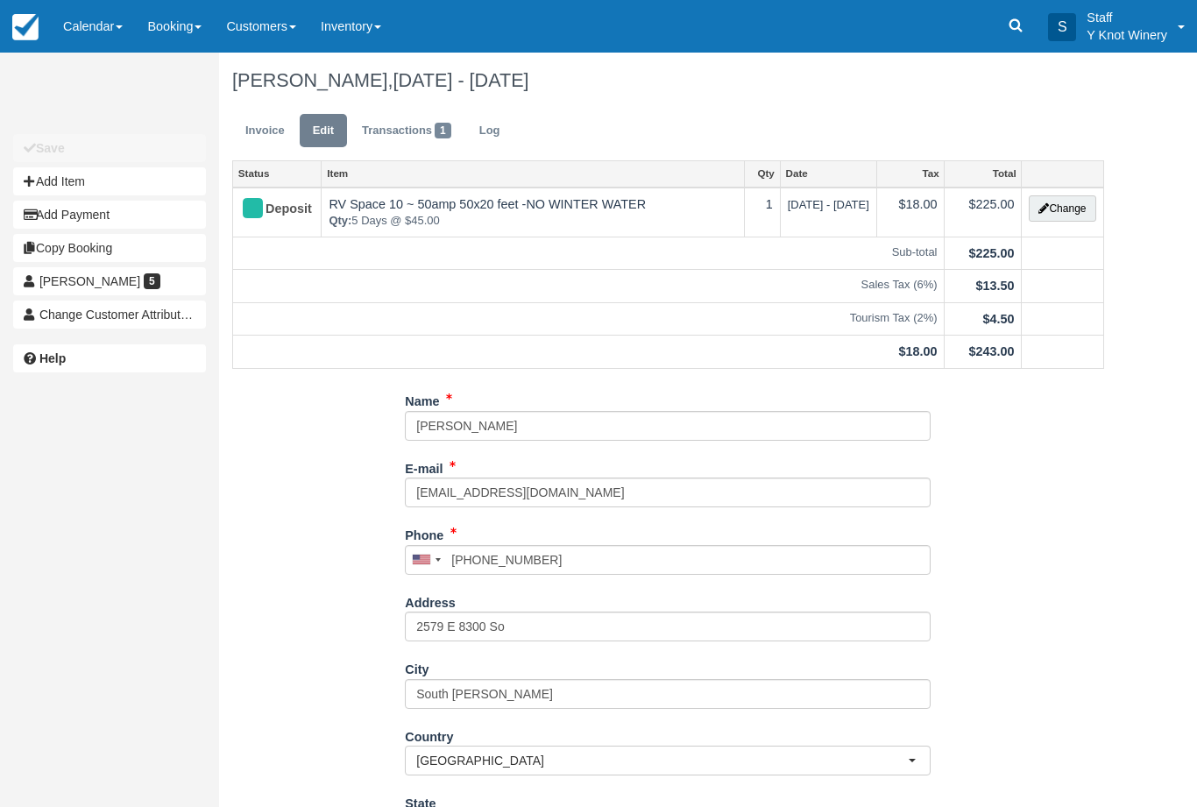
click at [1044, 210] on icon "button" at bounding box center [1043, 208] width 11 height 11
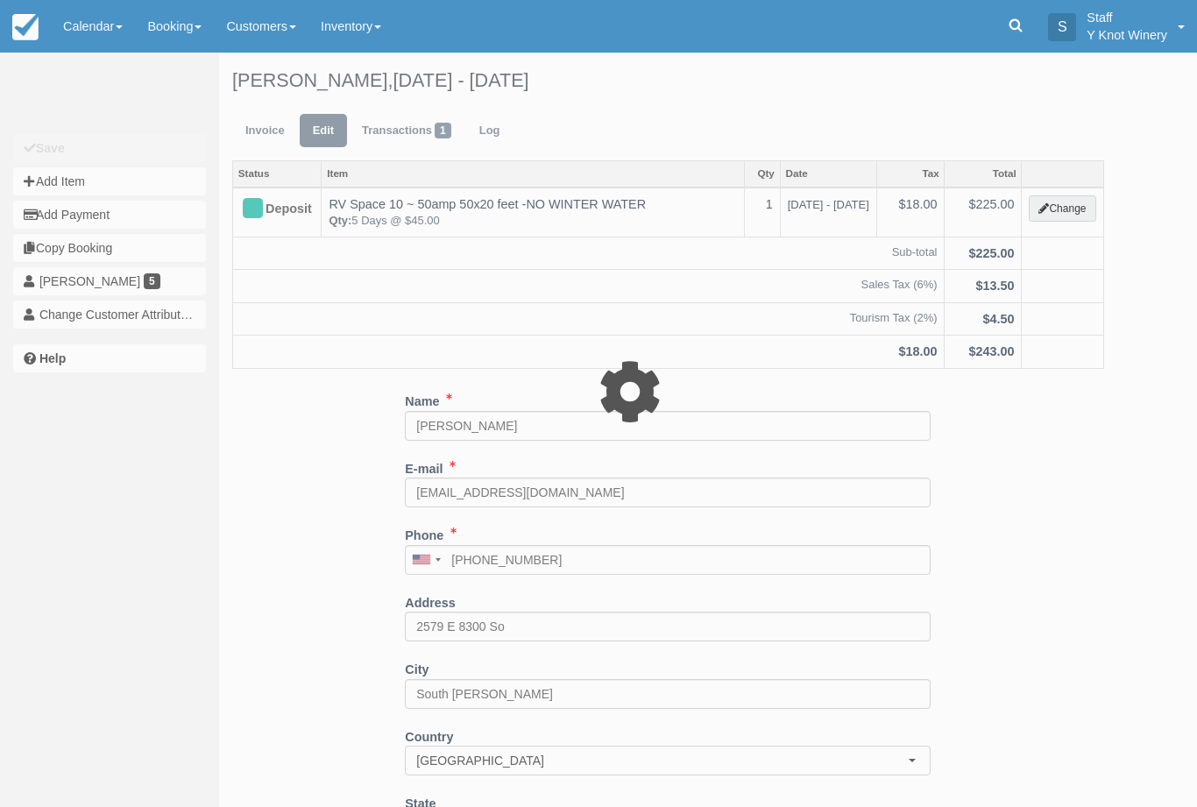
type input "225.00"
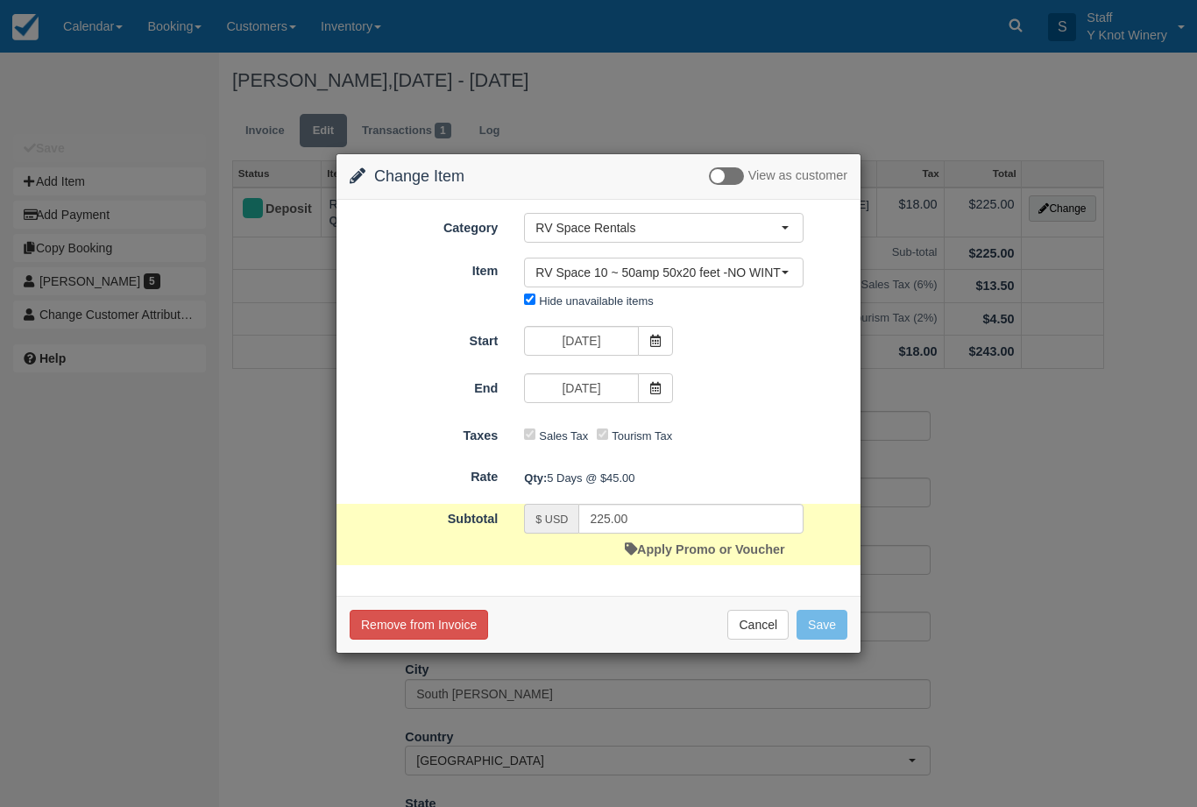
click at [662, 343] on span at bounding box center [655, 341] width 35 height 30
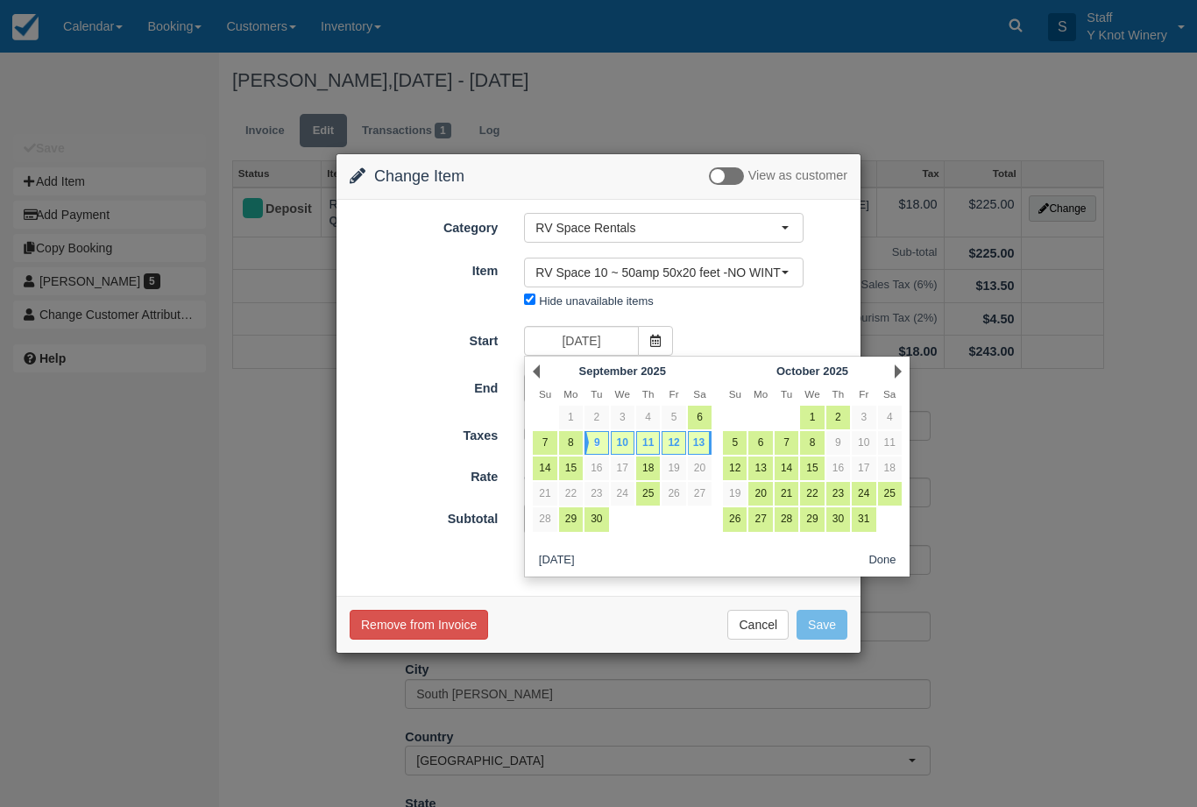
click at [579, 445] on link "8" at bounding box center [571, 443] width 24 height 24
type input "09/08/25"
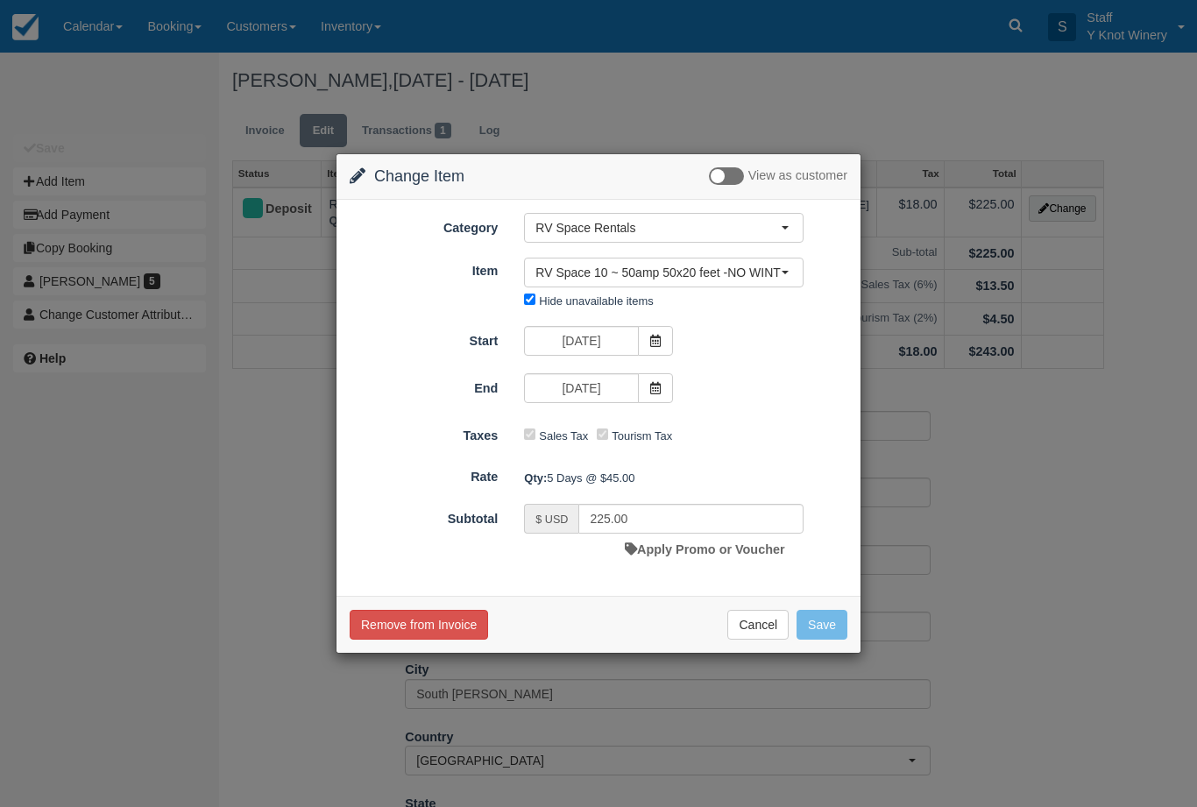
type input "270.00"
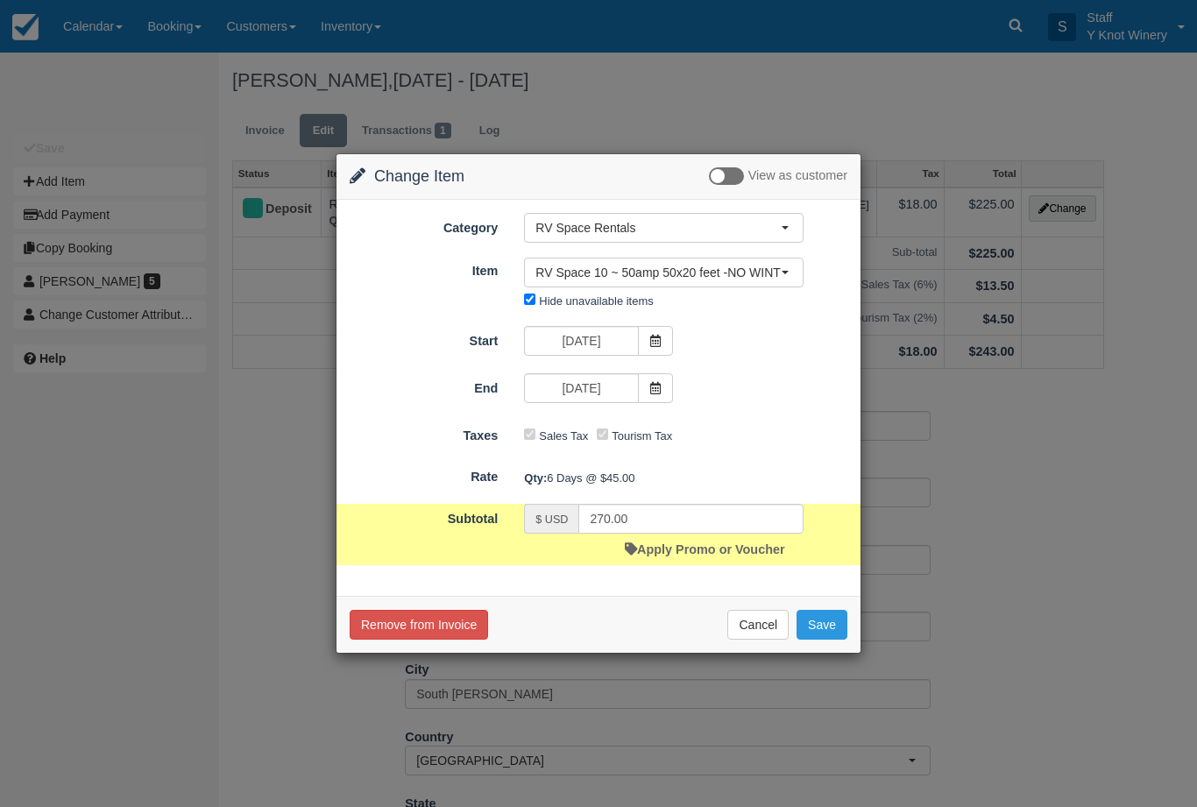
click at [660, 341] on icon at bounding box center [655, 341] width 12 height 12
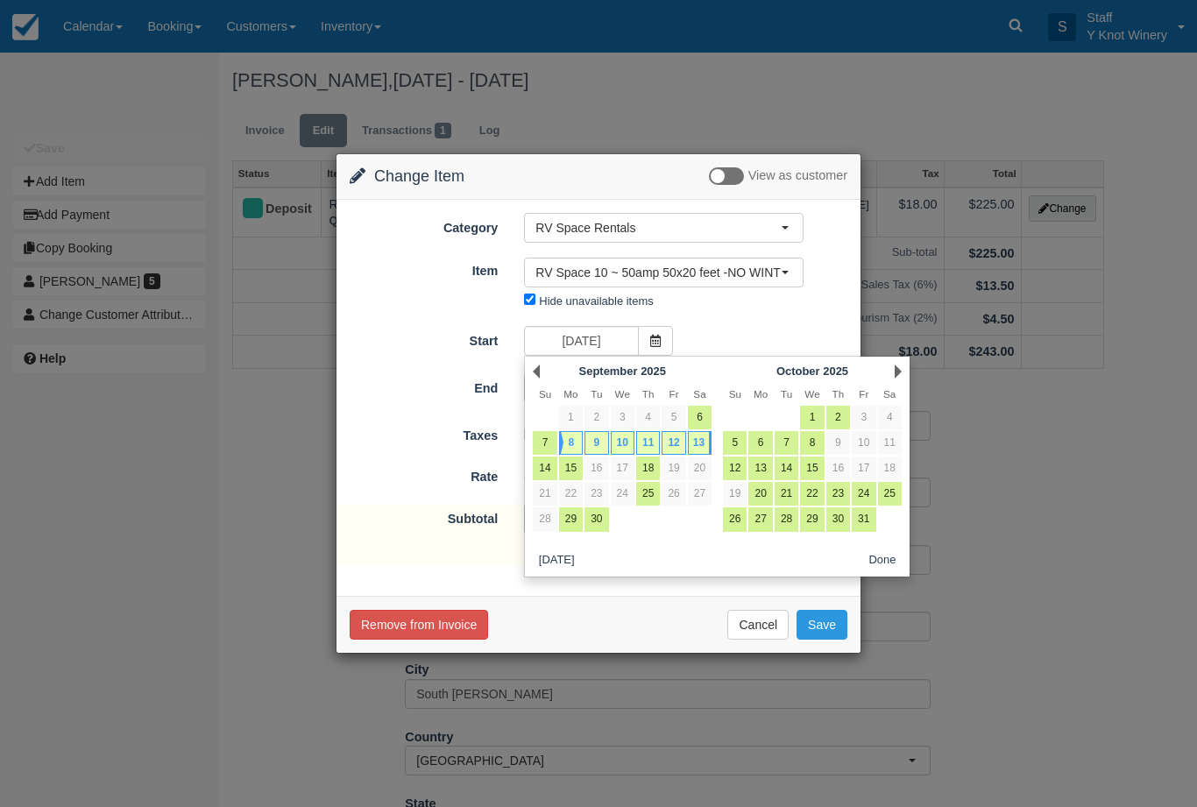
click at [669, 605] on div "Remove from Invoice Cancel Save" at bounding box center [599, 624] width 524 height 57
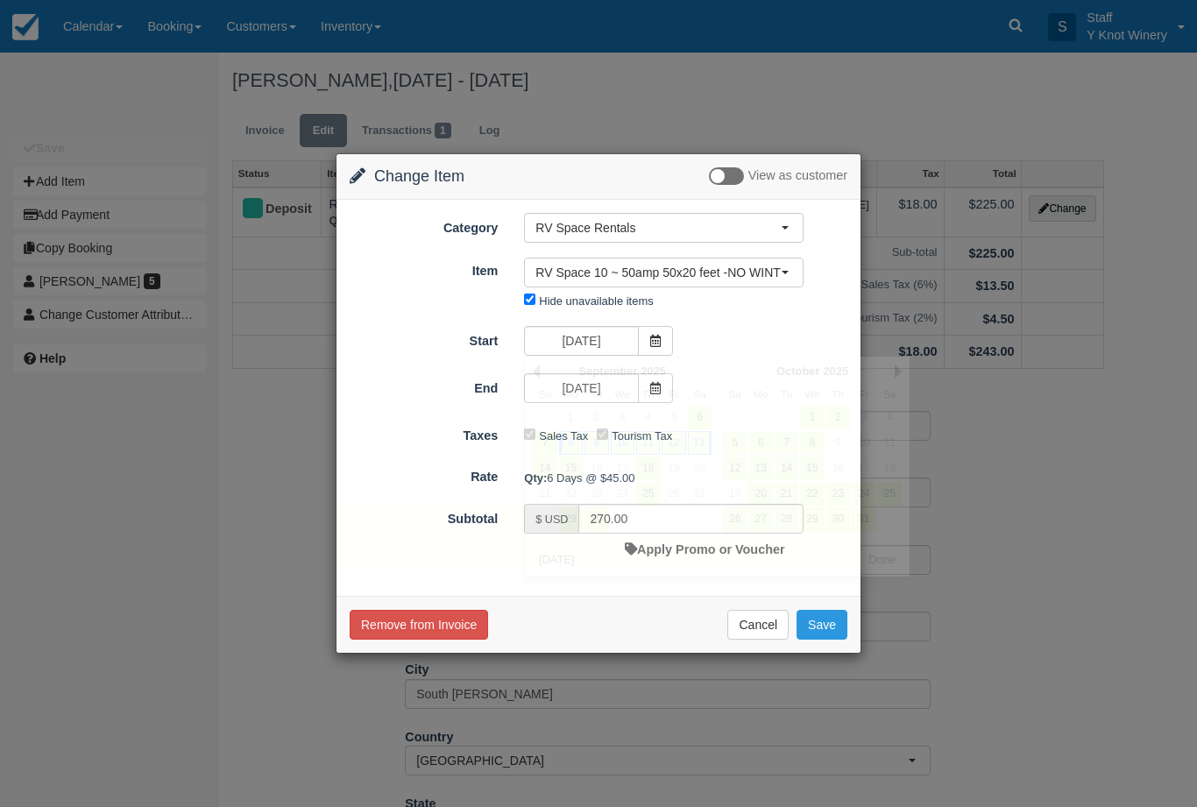
click at [817, 623] on button "Save" at bounding box center [822, 625] width 51 height 30
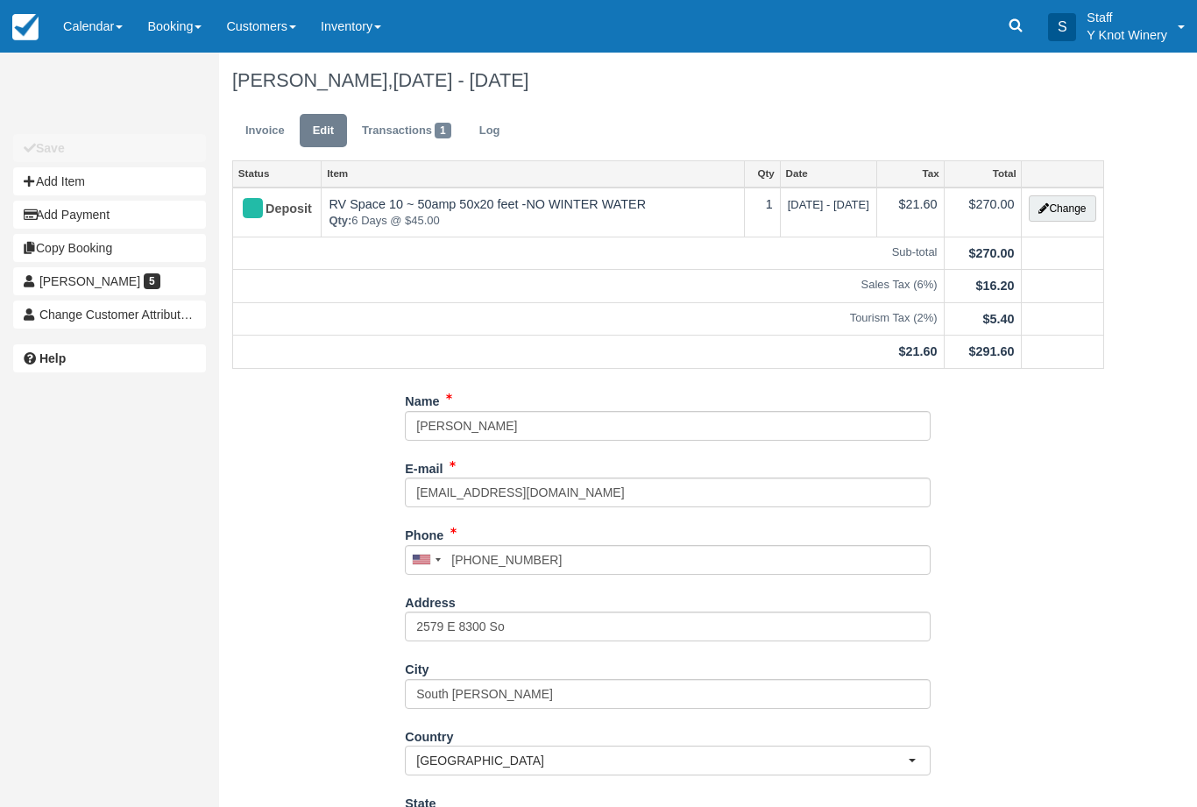
click at [261, 133] on link "Invoice" at bounding box center [265, 131] width 66 height 34
